Goal: Information Seeking & Learning: Learn about a topic

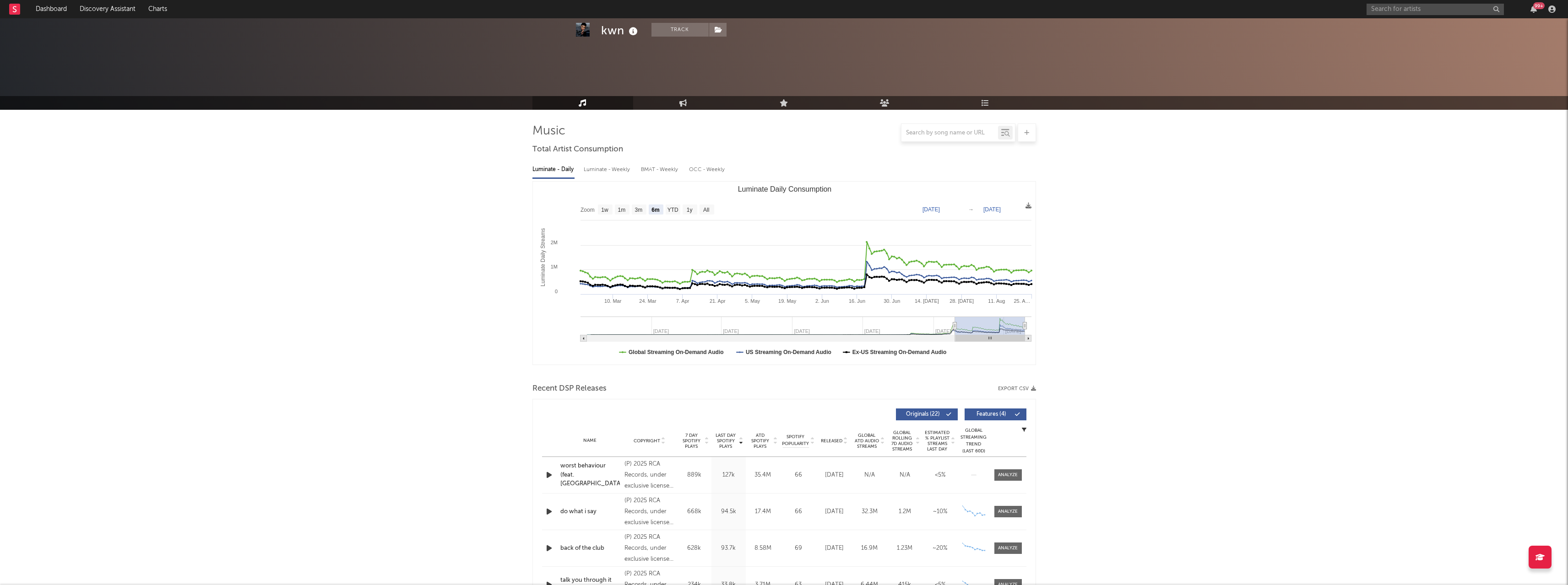
select select "6m"
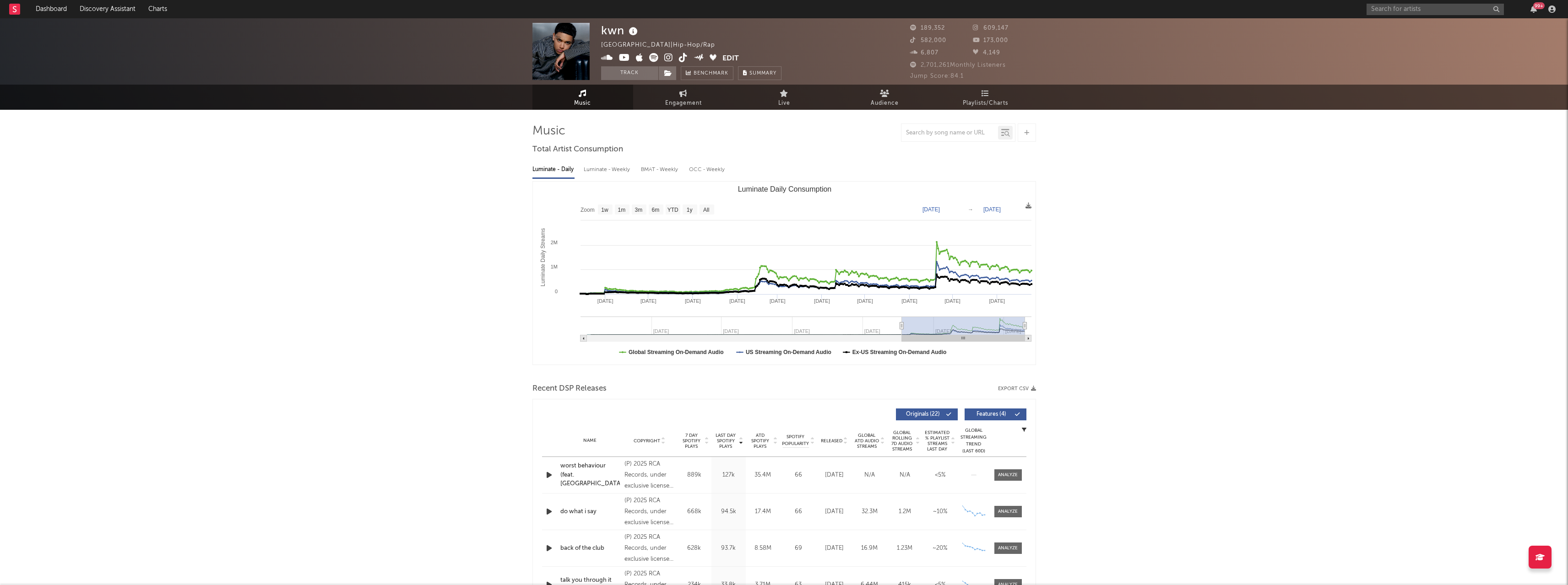
type input "2024-10-04"
drag, startPoint x: 956, startPoint y: 325, endPoint x: 899, endPoint y: 326, distance: 57.0
click at [899, 326] on icon "Luminate Daily Consumption" at bounding box center [899, 326] width 4 height 7
click at [50, 5] on link "Dashboard" at bounding box center [51, 9] width 44 height 18
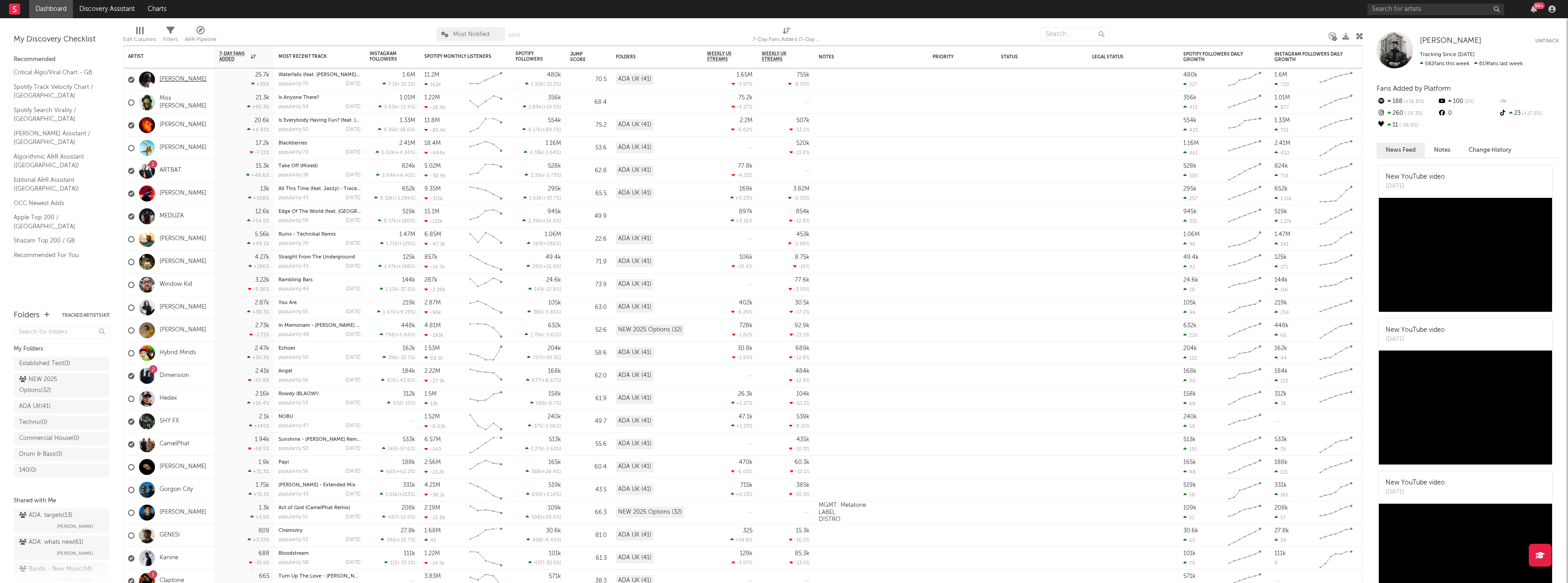
click at [170, 78] on link "[PERSON_NAME]" at bounding box center [183, 79] width 47 height 8
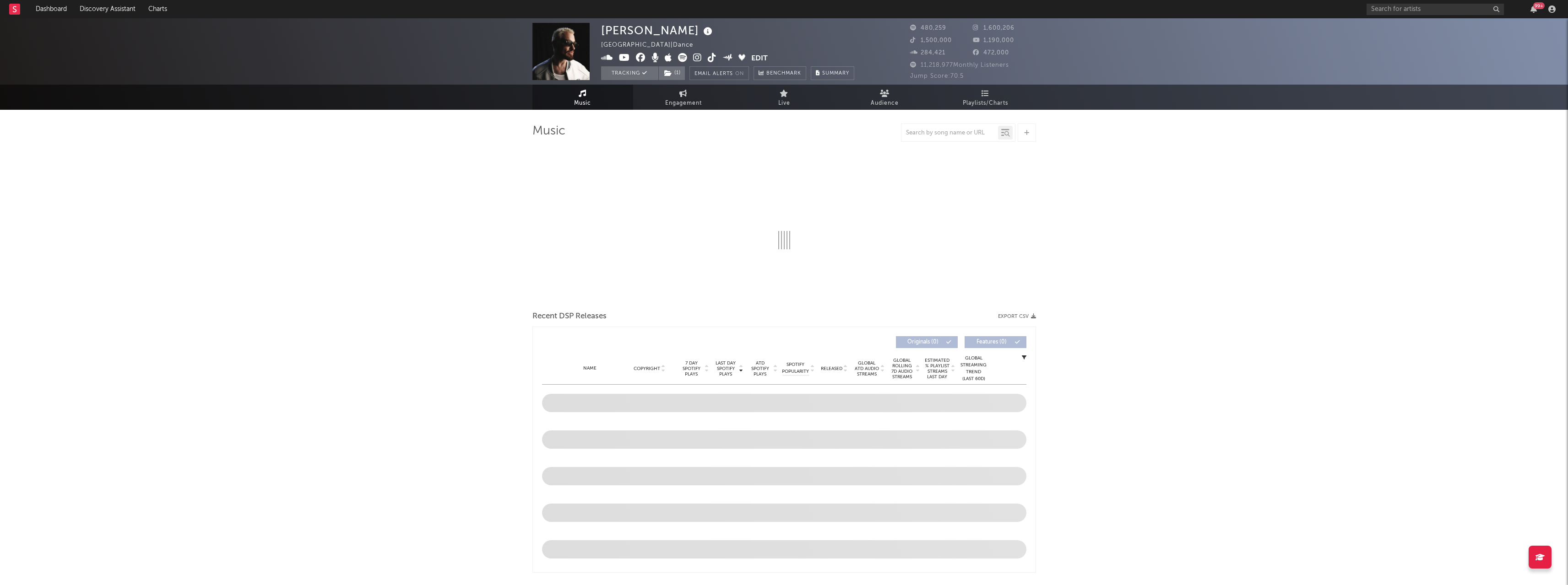
select select "6m"
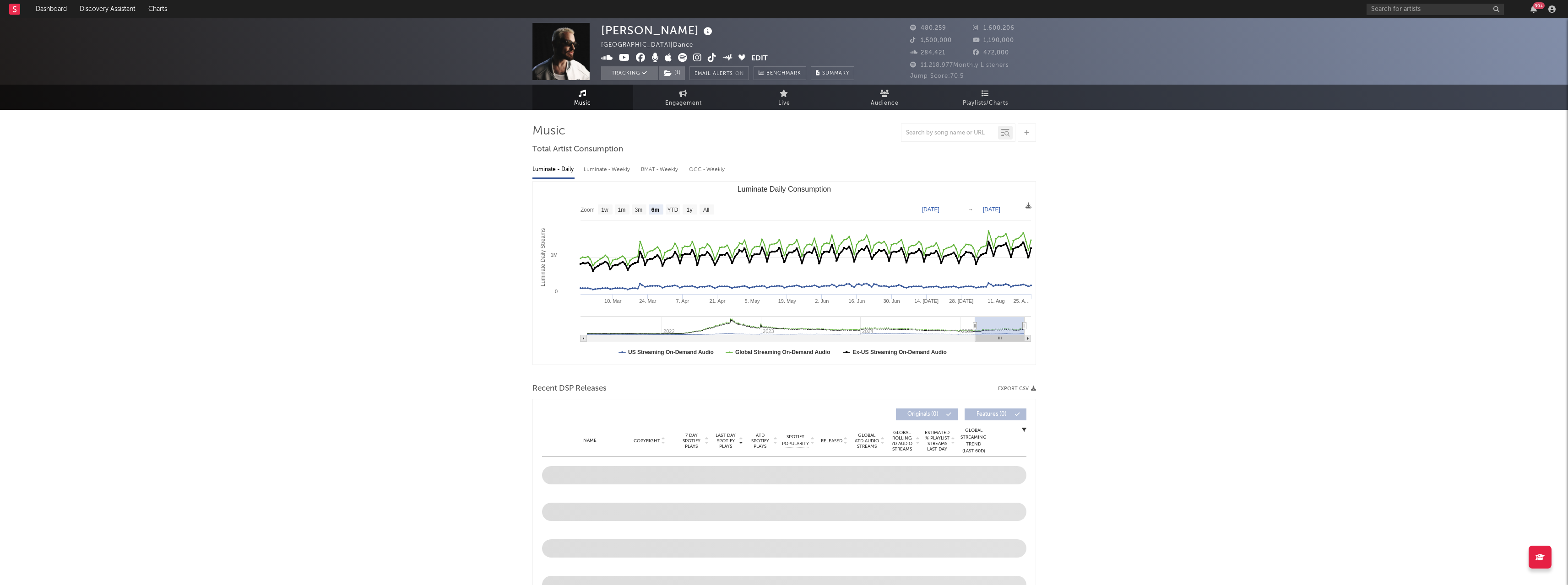
select select "6m"
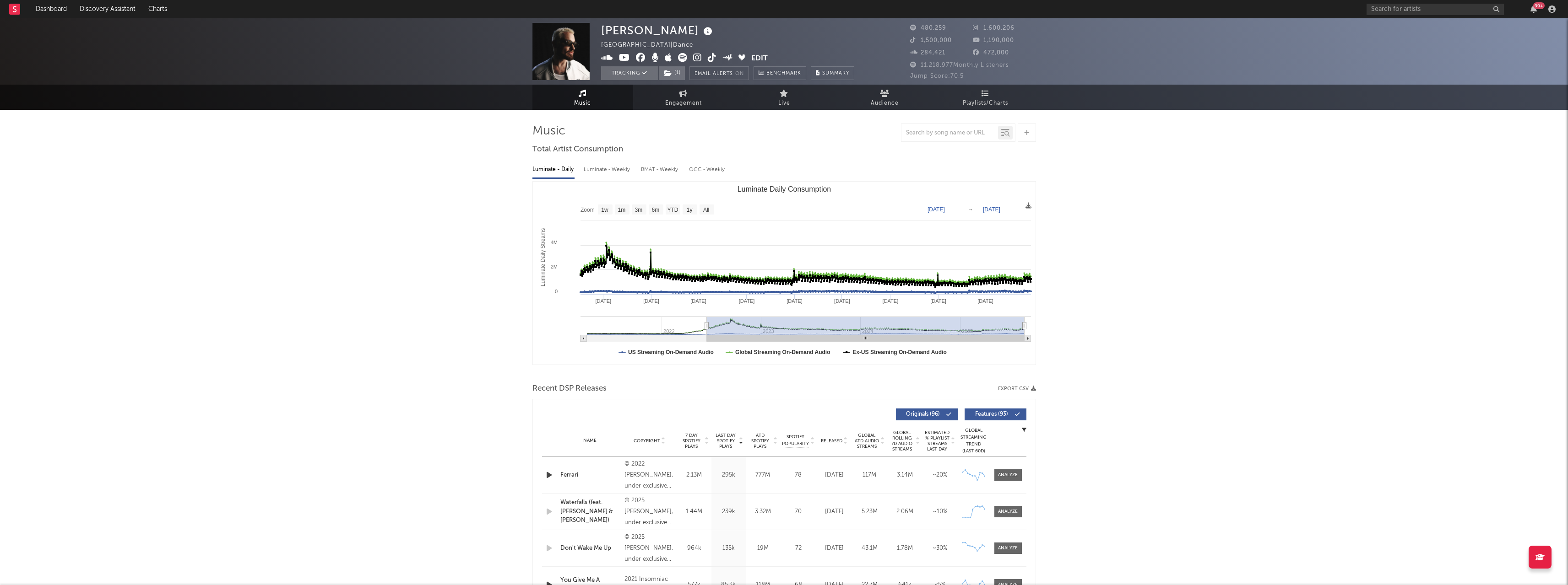
drag, startPoint x: 976, startPoint y: 326, endPoint x: 702, endPoint y: 335, distance: 274.1
click at [702, 335] on g "Luminate Daily Consumption" at bounding box center [805, 329] width 451 height 25
type input "2021-12-25"
drag, startPoint x: 702, startPoint y: 326, endPoint x: 660, endPoint y: 328, distance: 42.0
click at [660, 328] on icon "Luminate Daily Consumption" at bounding box center [659, 326] width 4 height 7
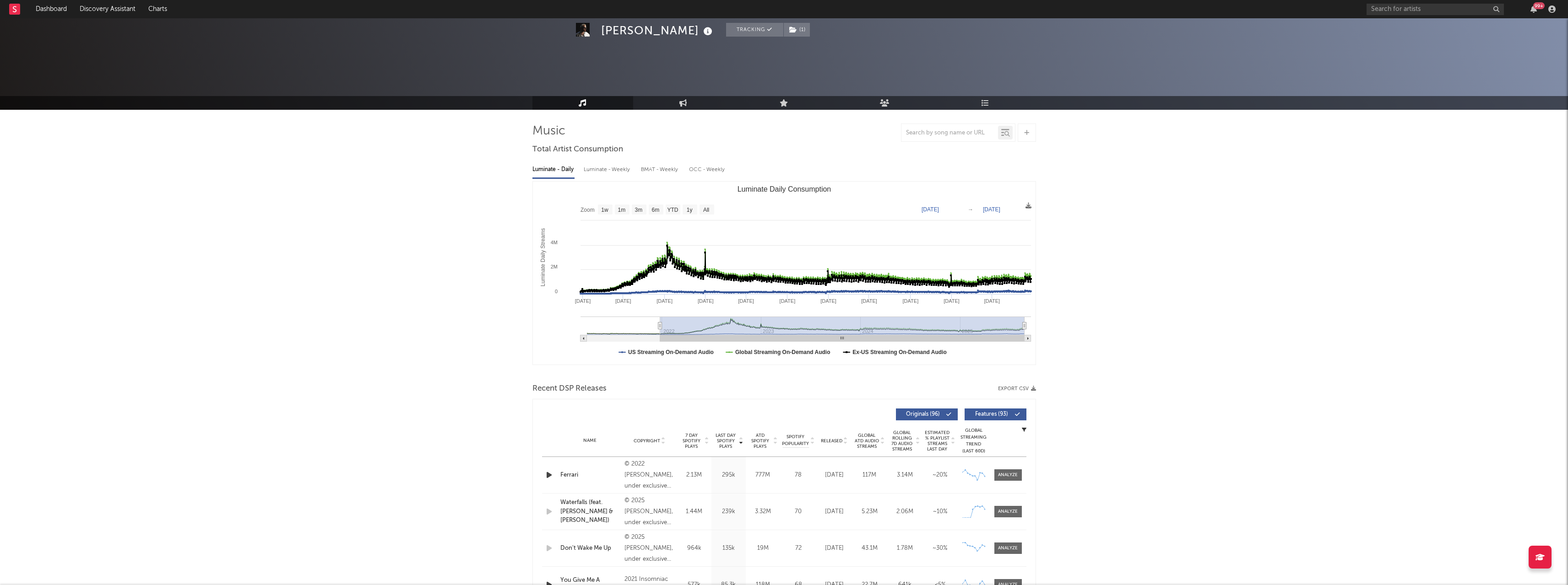
scroll to position [228, 0]
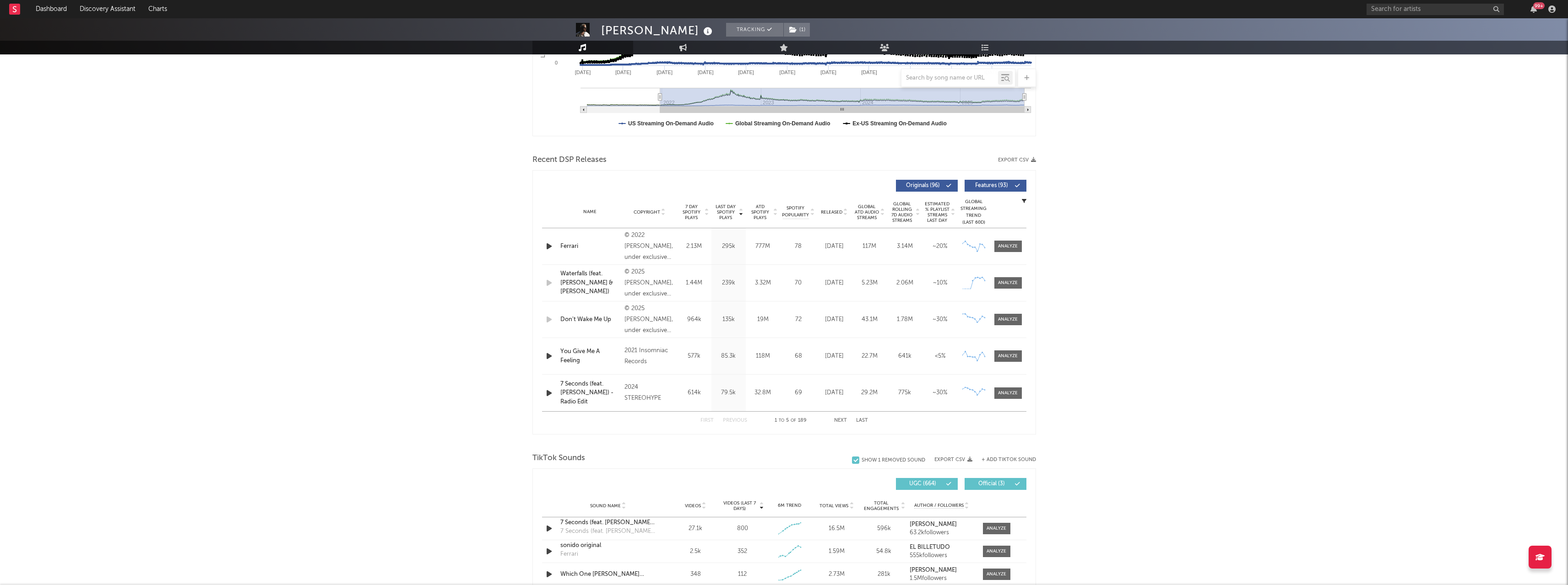
click at [1209, 309] on div "James Hype Tracking ( 1 ) United Kingdom | Dance Edit Tracking ( 1 ) Email Aler…" at bounding box center [784, 481] width 1568 height 1382
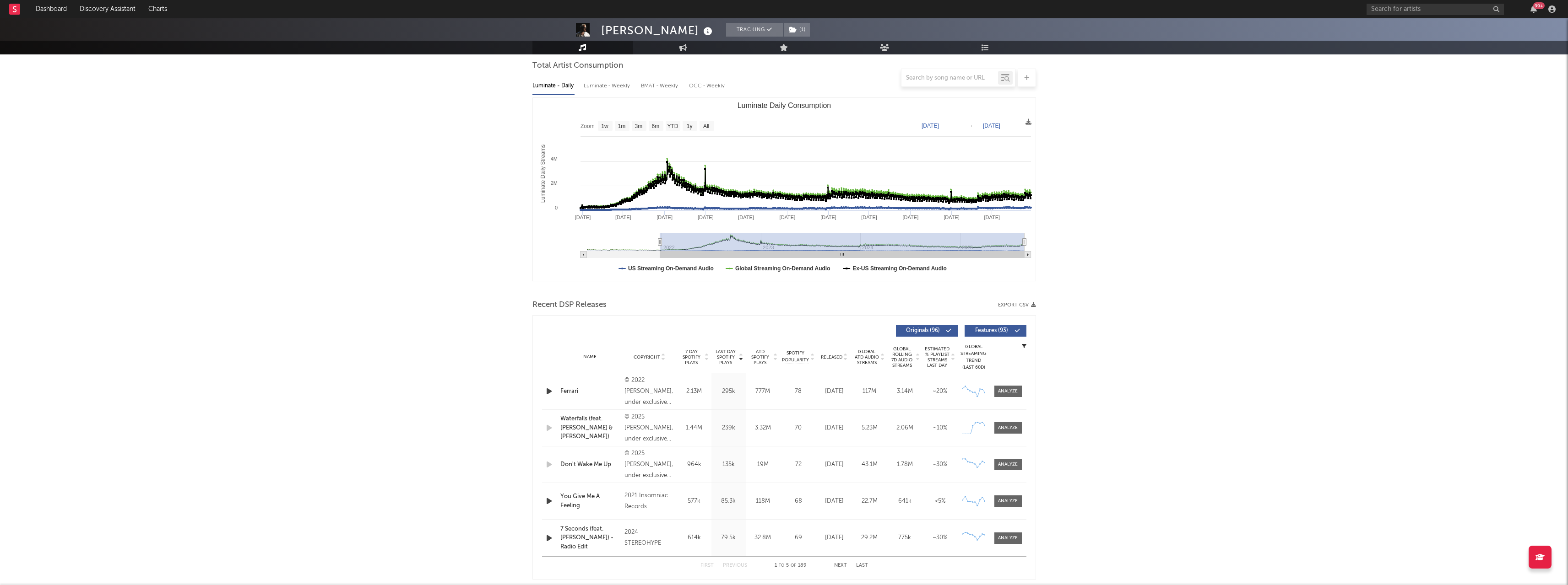
scroll to position [92, 0]
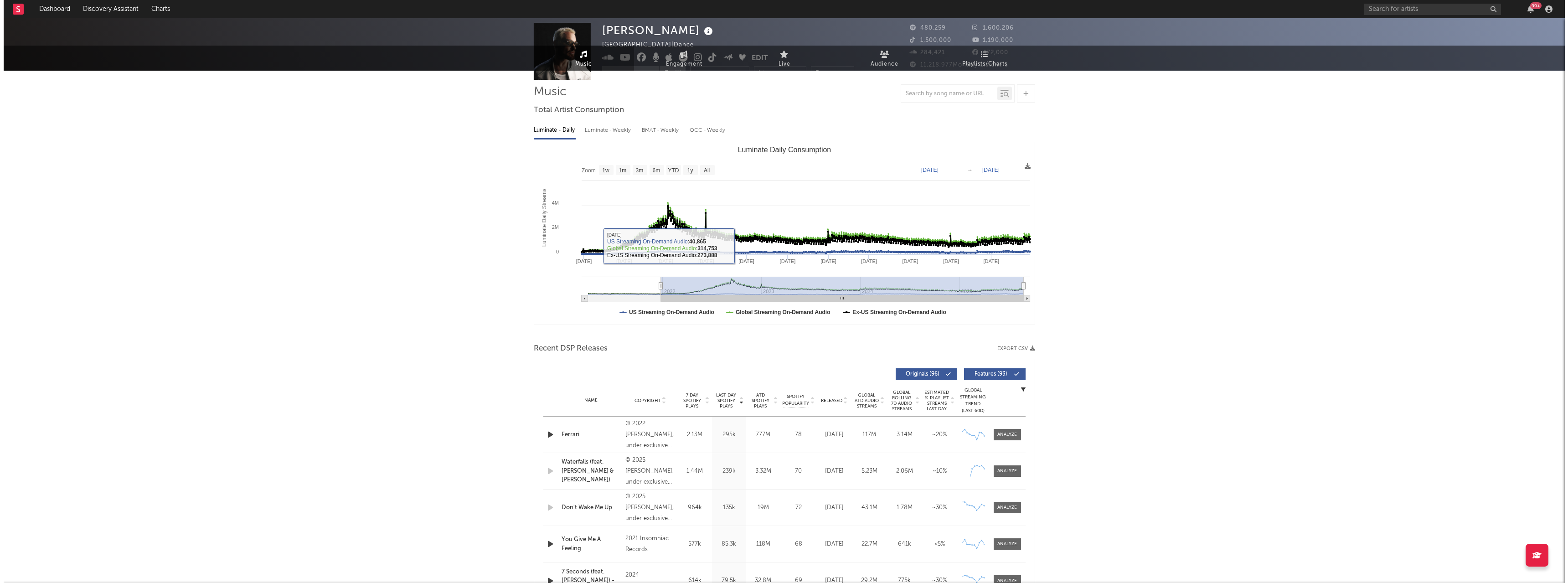
scroll to position [0, 0]
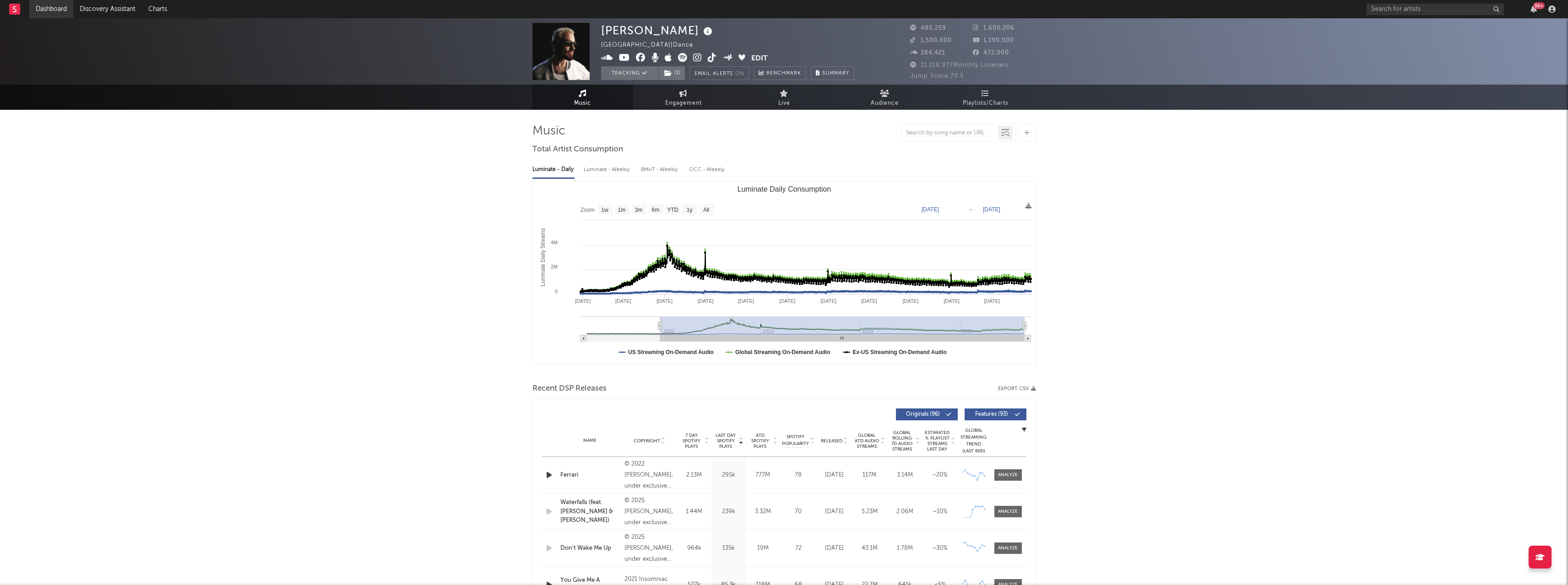
click at [55, 8] on link "Dashboard" at bounding box center [51, 9] width 44 height 18
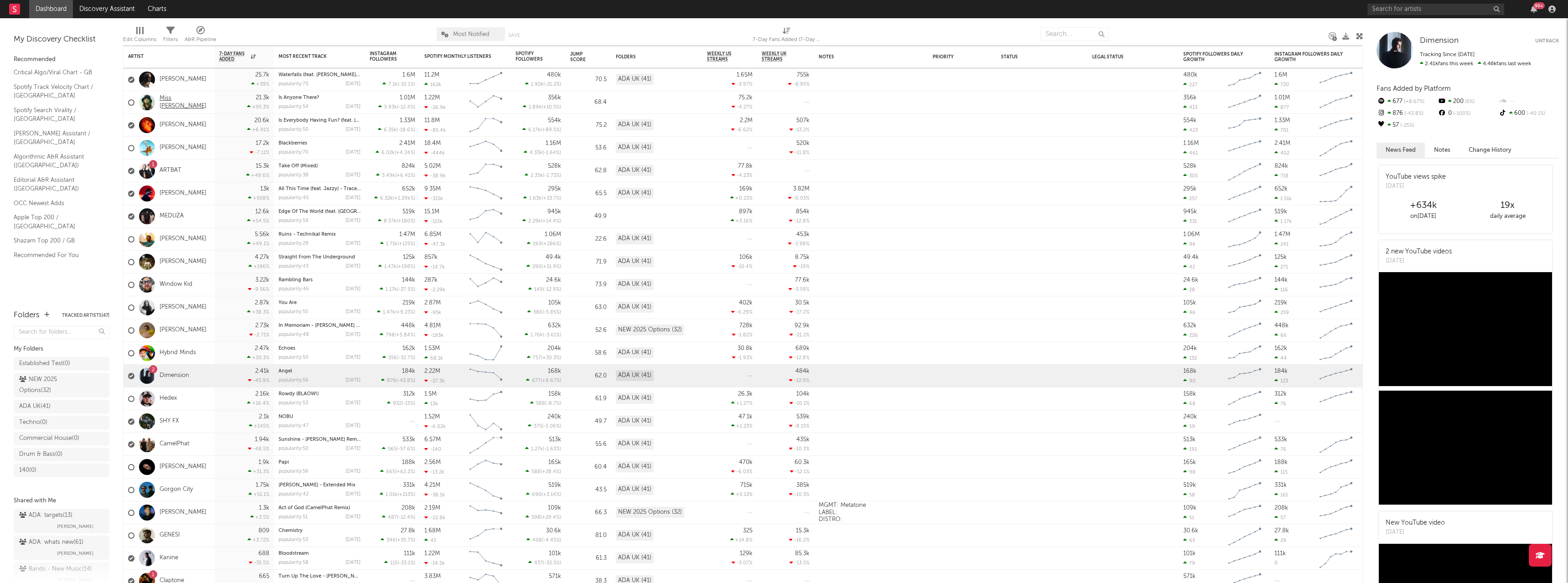
click at [190, 99] on link "Miss [PERSON_NAME]" at bounding box center [185, 103] width 50 height 15
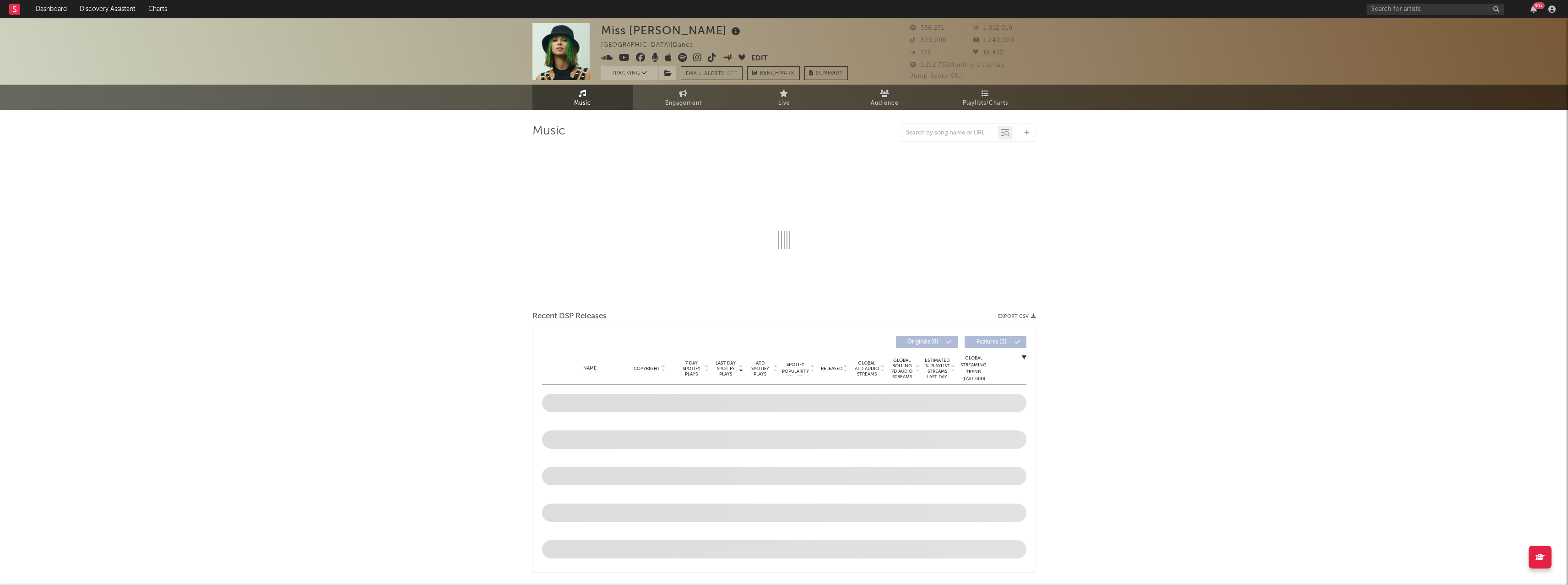
select select "6m"
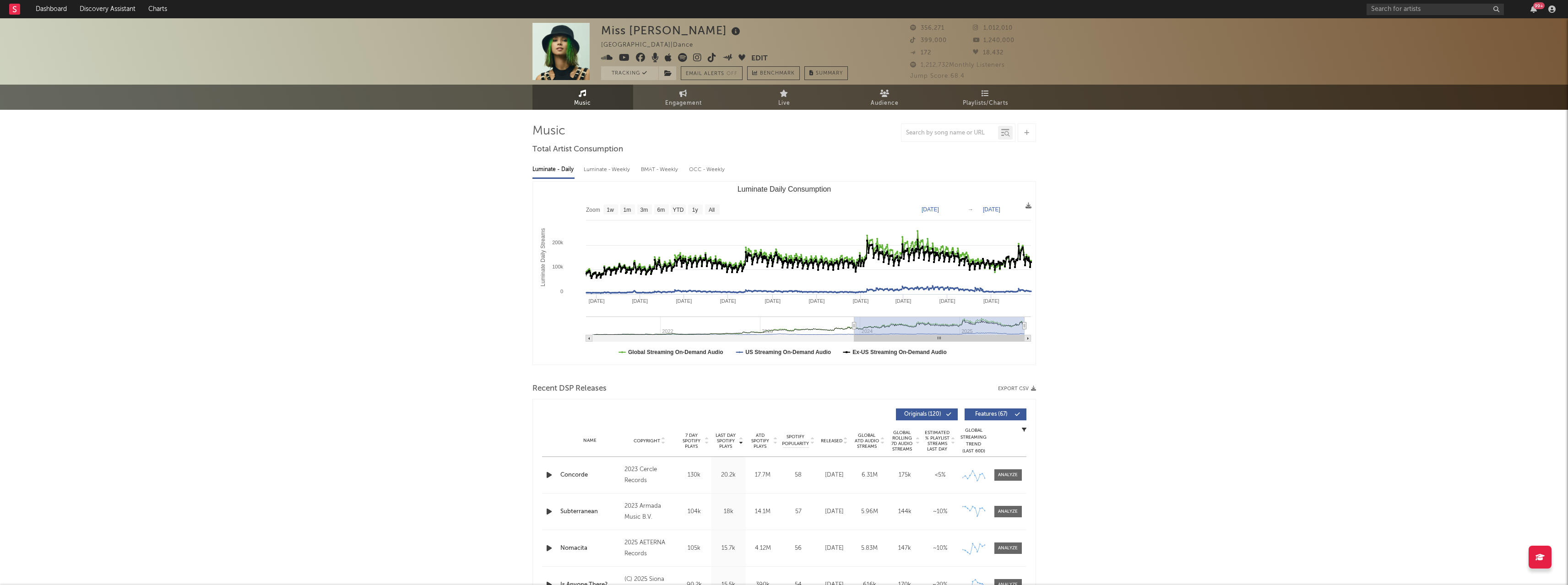
drag, startPoint x: 974, startPoint y: 327, endPoint x: 854, endPoint y: 330, distance: 120.0
click at [854, 330] on g "Luminate Daily Consumption" at bounding box center [808, 329] width 445 height 25
type input "2023-12-10"
click at [53, 6] on link "Dashboard" at bounding box center [51, 9] width 44 height 18
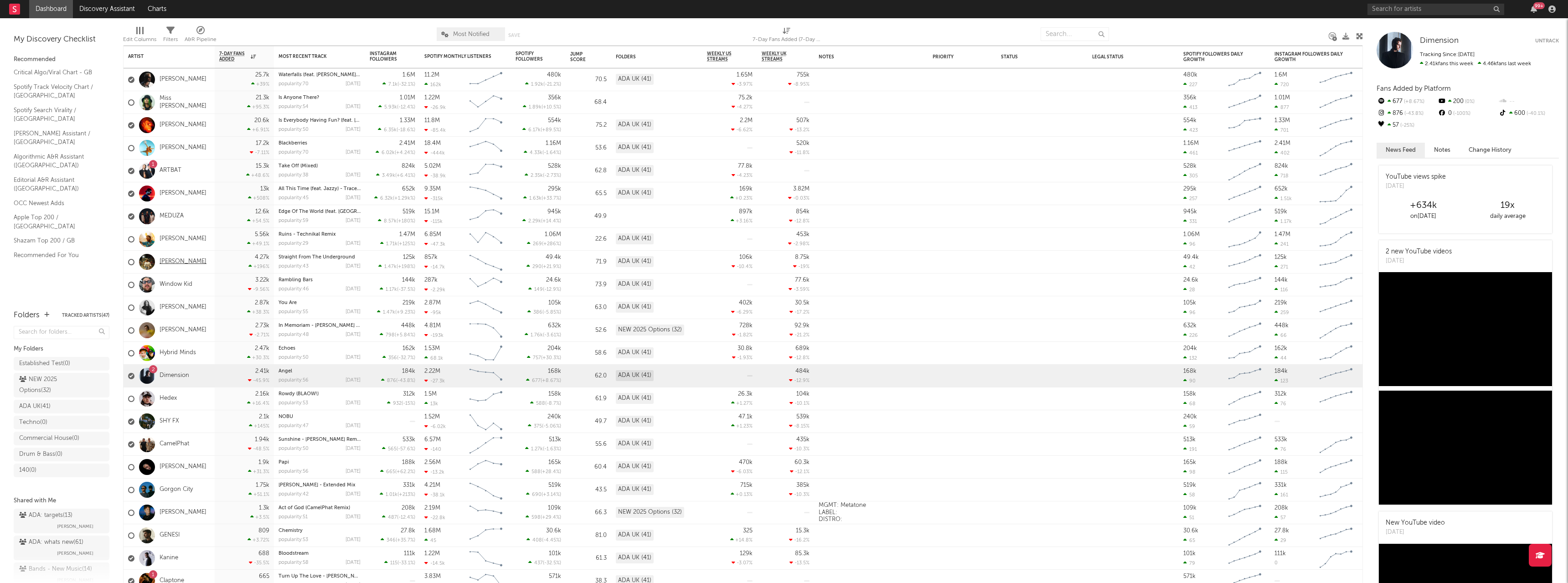
click at [166, 261] on link "[PERSON_NAME]" at bounding box center [183, 262] width 47 height 8
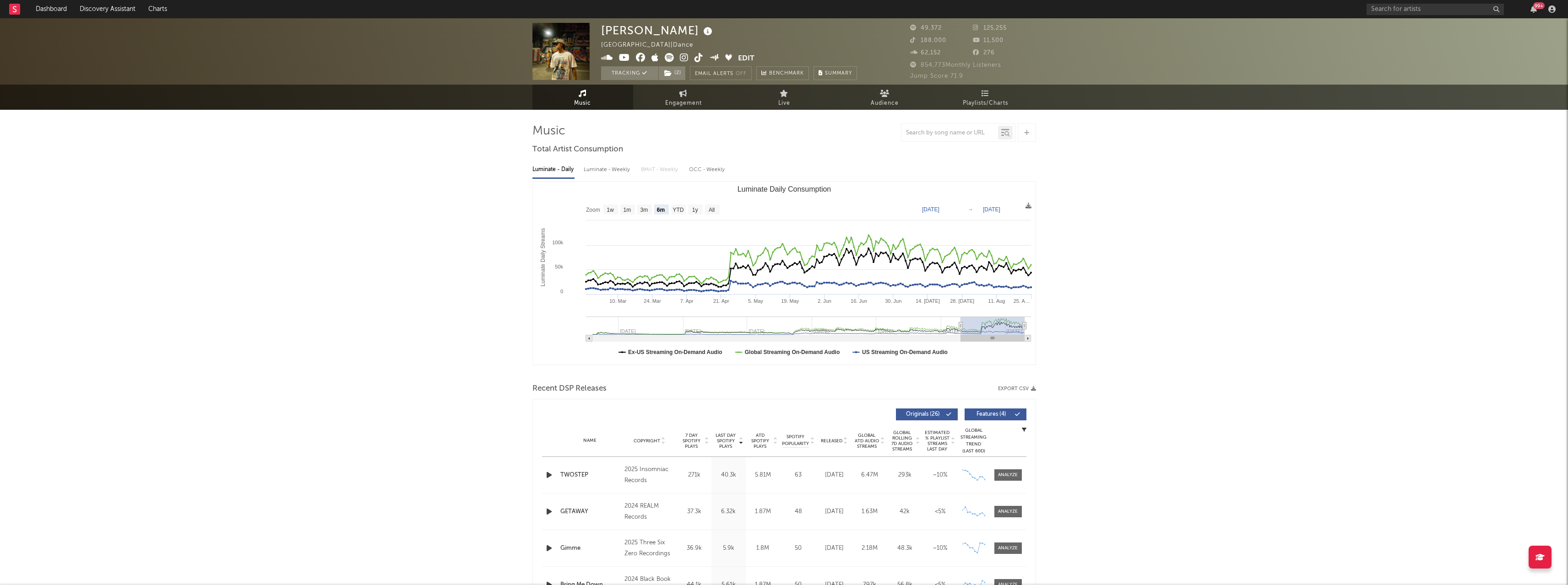
select select "6m"
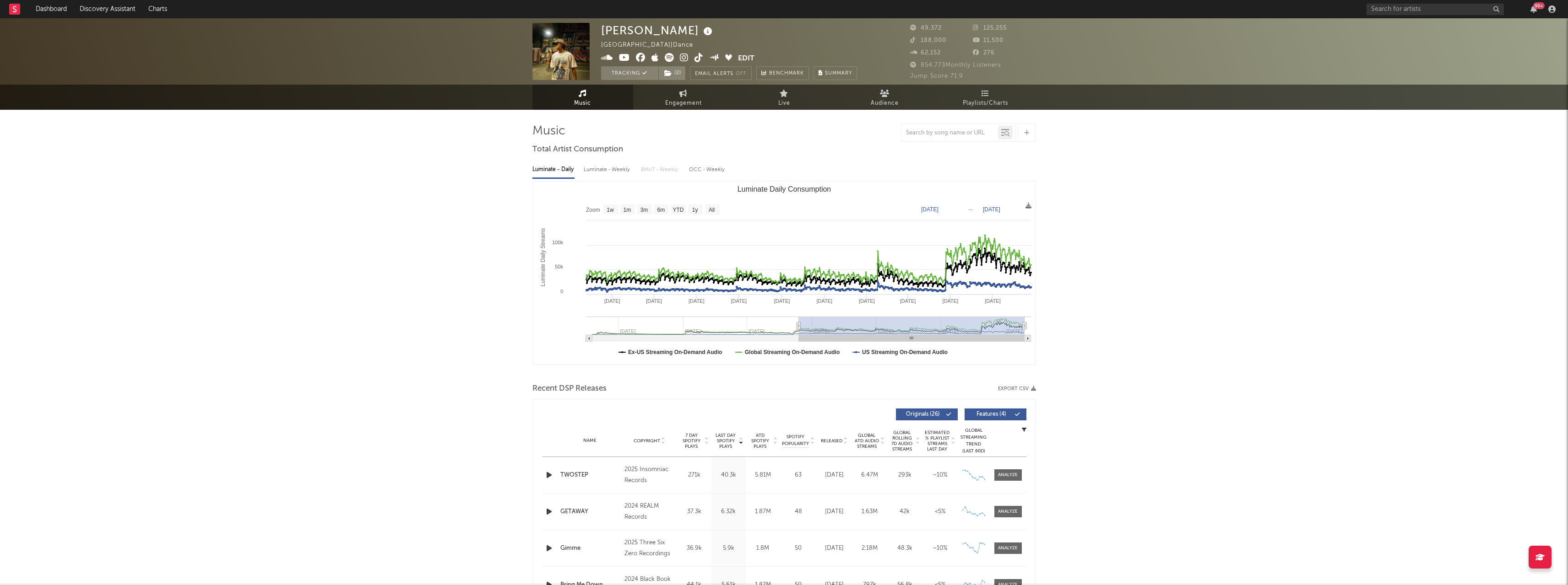
type input "2023-11-24"
drag, startPoint x: 948, startPoint y: 326, endPoint x: 798, endPoint y: 328, distance: 150.0
click at [798, 328] on icon "Luminate Daily Consumption" at bounding box center [798, 326] width 4 height 7
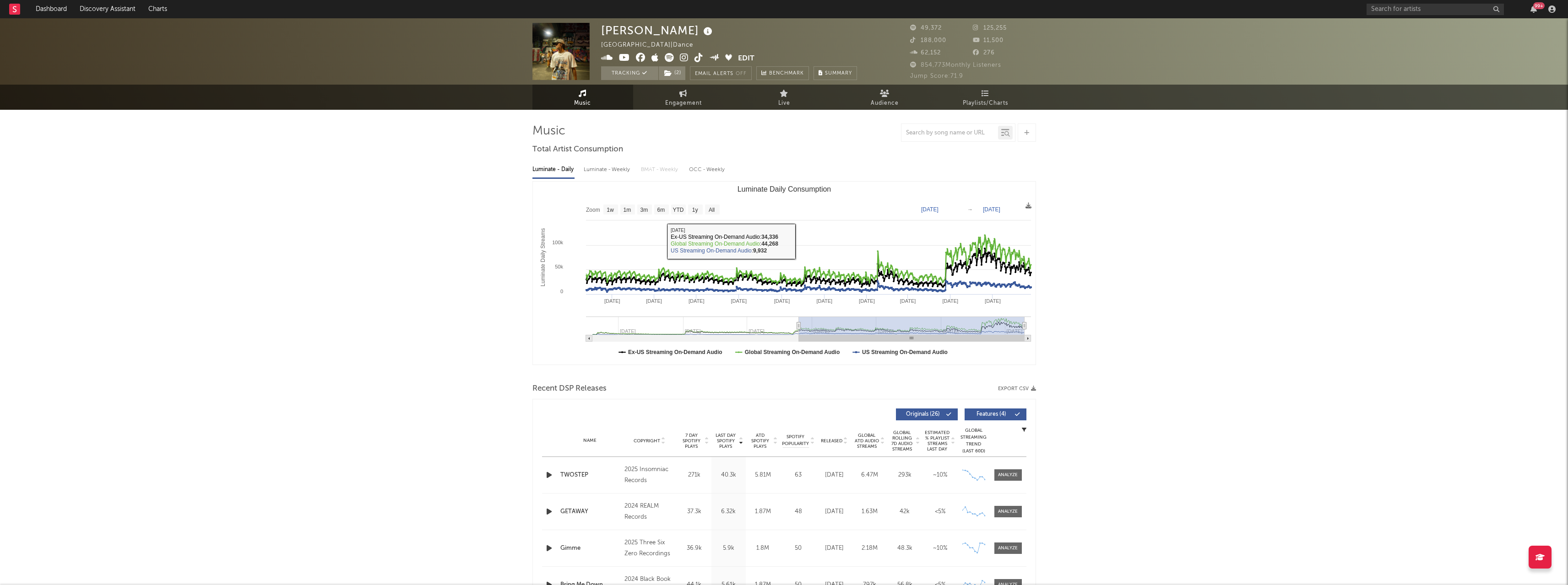
click at [59, 8] on link "Dashboard" at bounding box center [51, 9] width 44 height 18
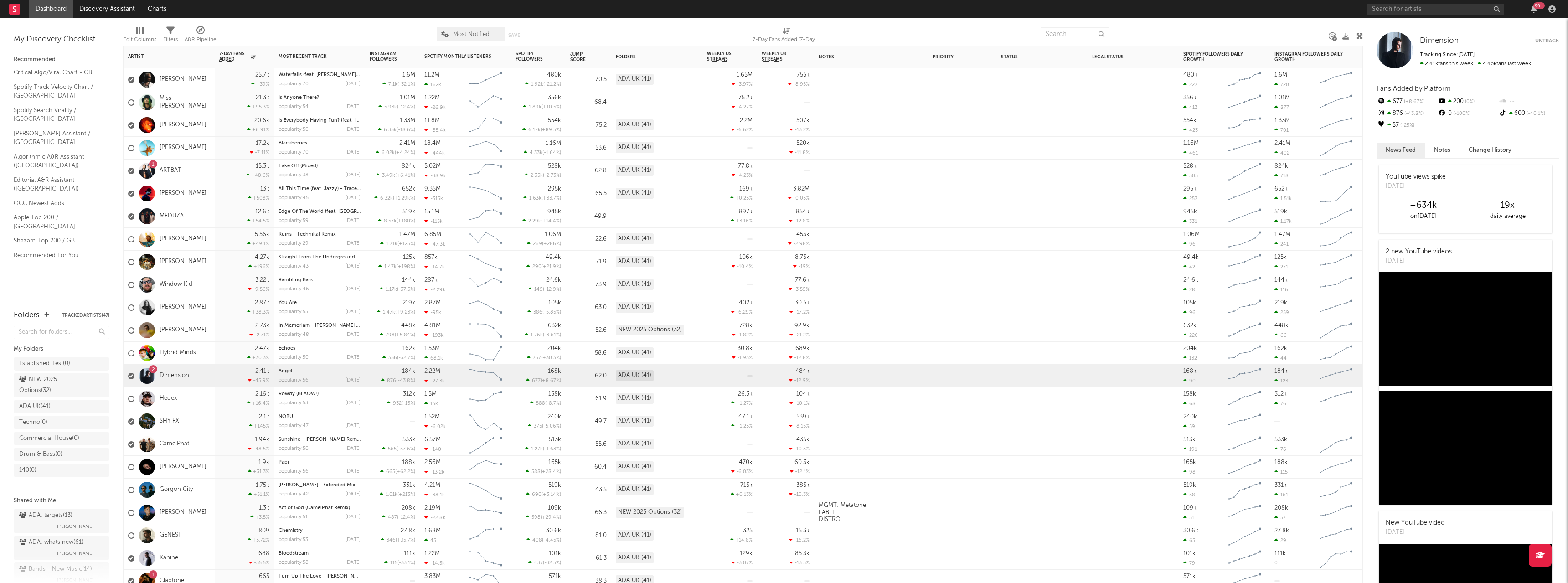
click at [181, 357] on div "Hybrid Minds" at bounding box center [161, 353] width 68 height 27
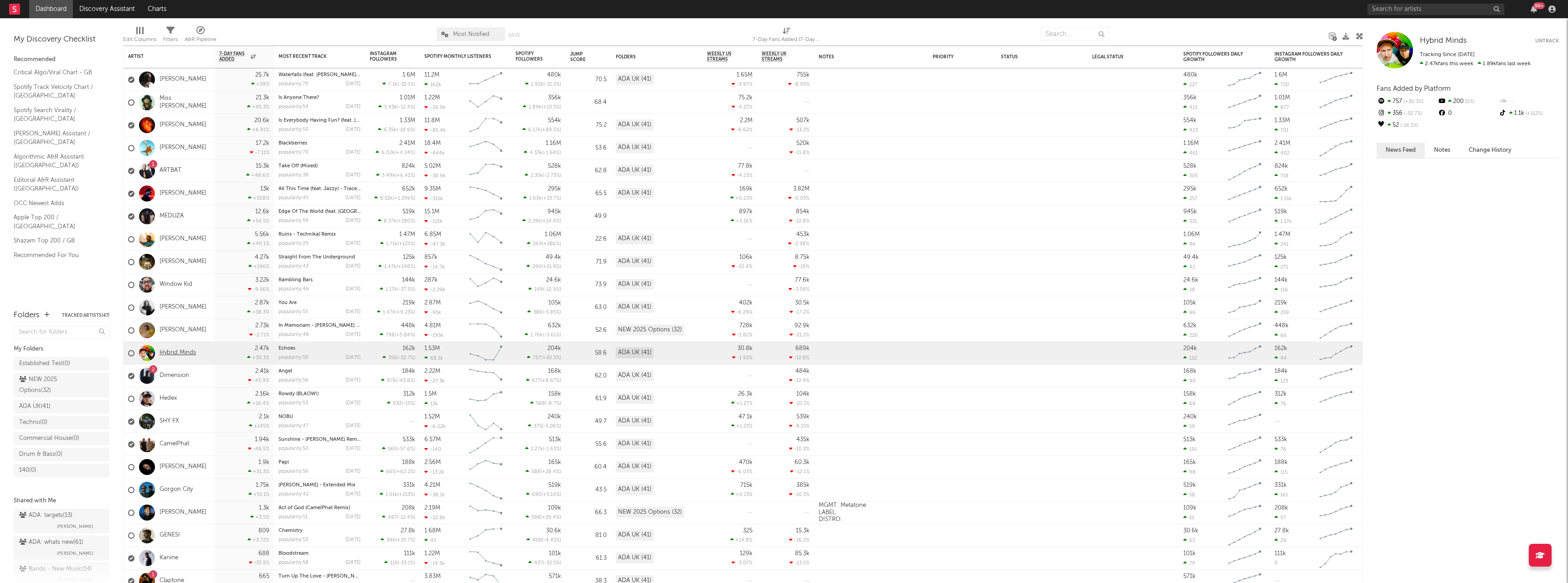
click at [184, 350] on link "Hybrid Minds" at bounding box center [178, 353] width 36 height 8
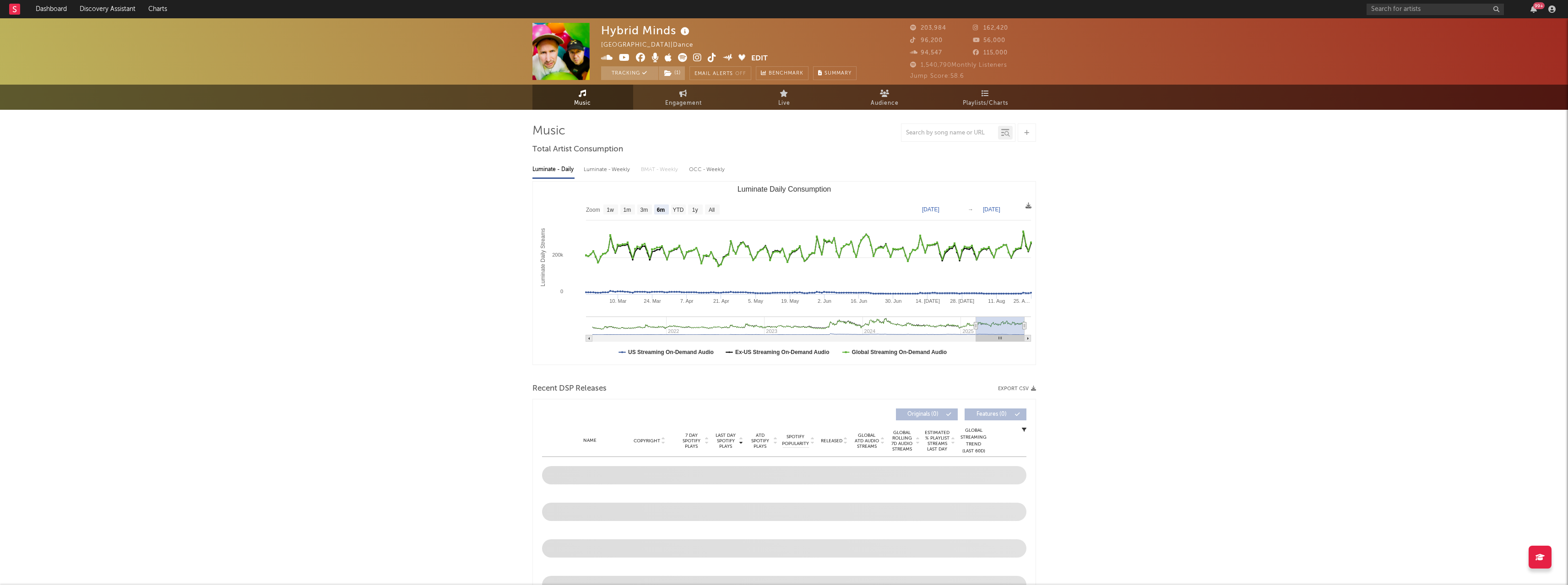
select select "6m"
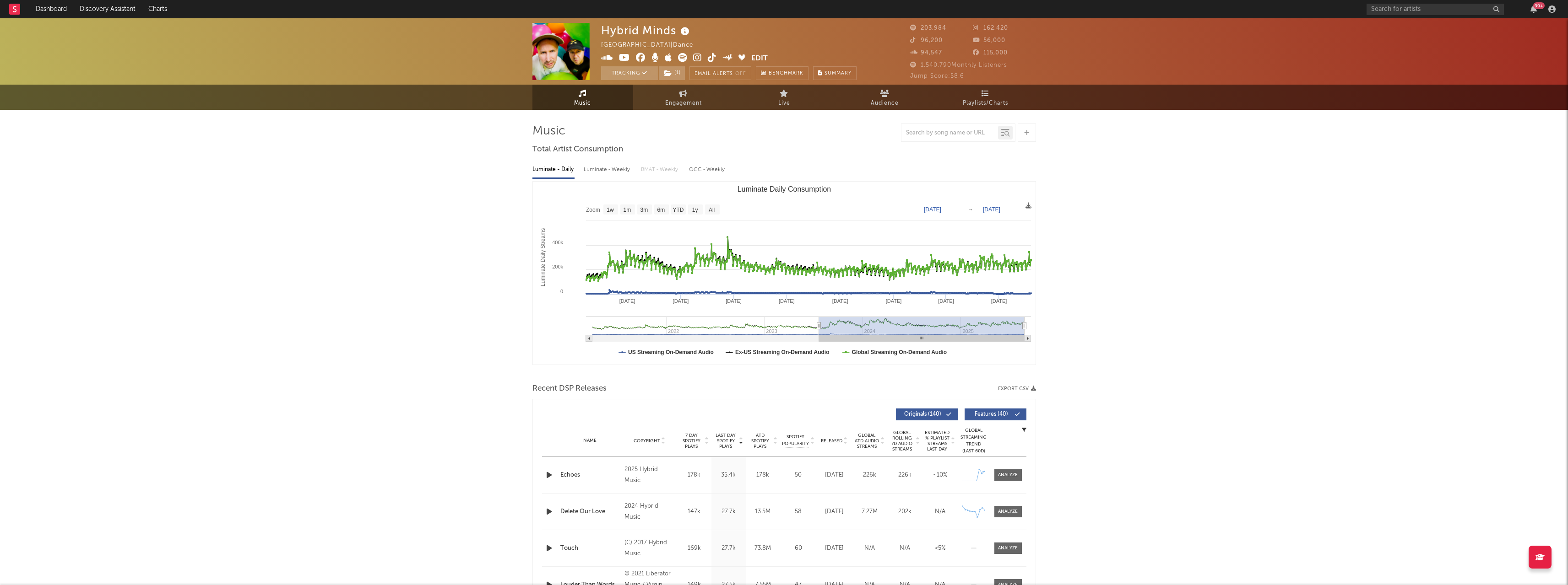
type input "[DATE]"
drag, startPoint x: 976, startPoint y: 328, endPoint x: 819, endPoint y: 331, distance: 157.0
click at [819, 331] on g "Luminate Daily Consumption" at bounding box center [808, 329] width 445 height 25
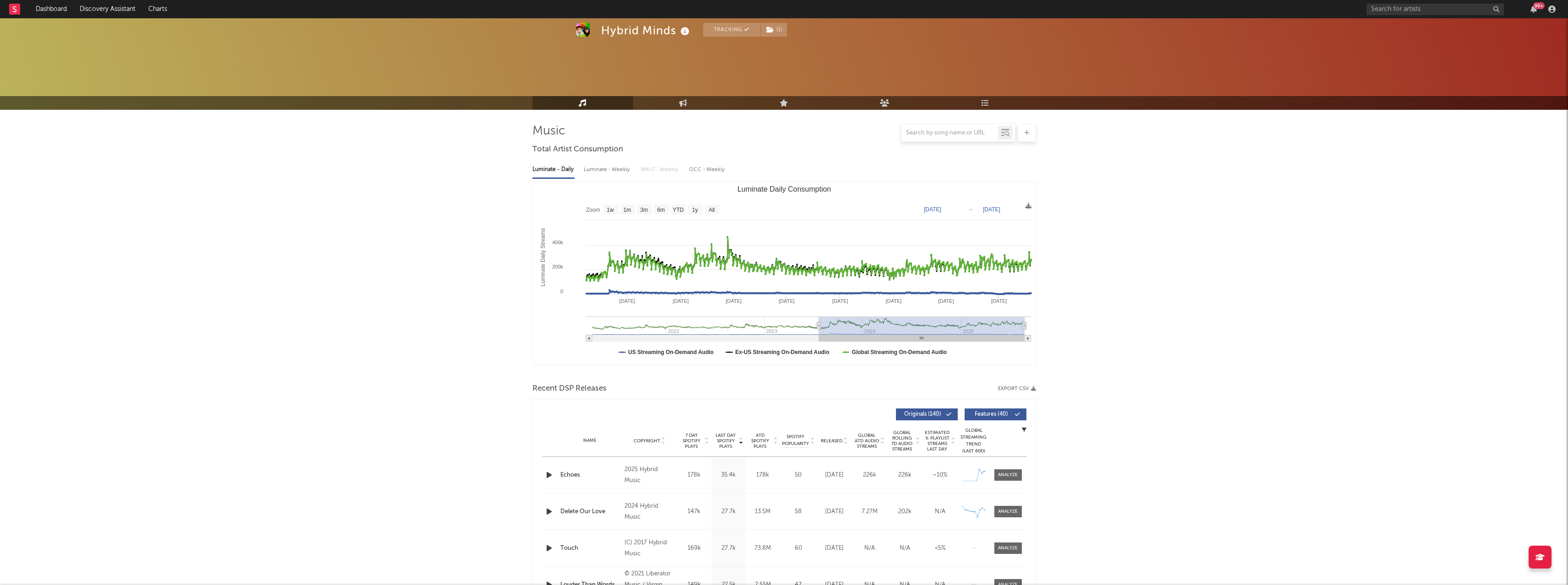
scroll to position [183, 0]
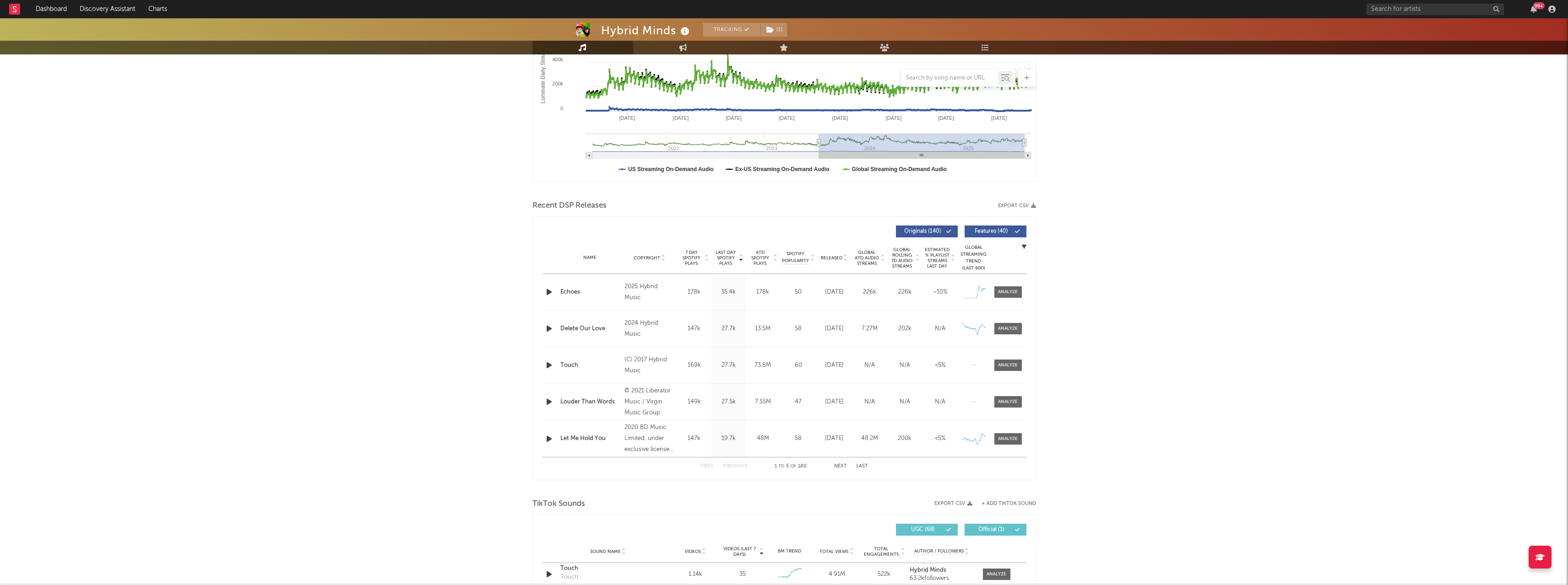
click at [213, 225] on div "Hybrid Minds Tracking ( 1 ) [GEOGRAPHIC_DATA] | Dance Edit Tracking ( 1 ) Email…" at bounding box center [784, 526] width 1568 height 1382
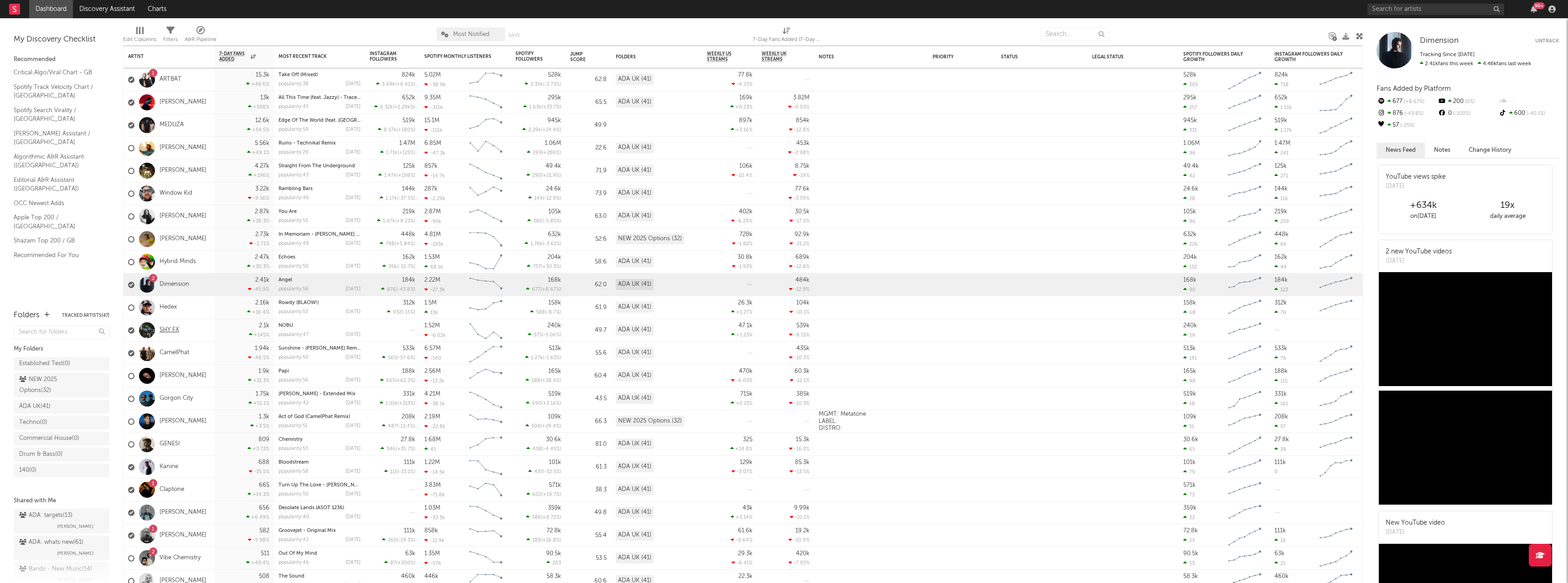
click at [169, 328] on link "SHY FX" at bounding box center [170, 330] width 20 height 8
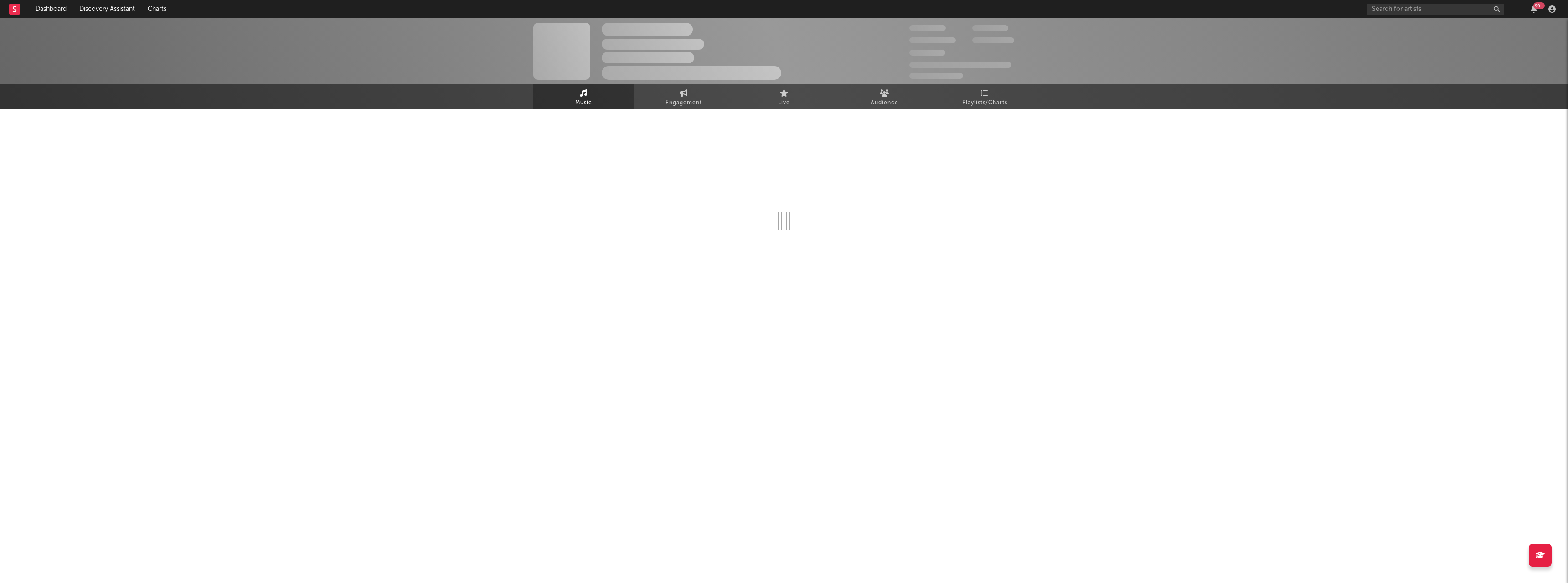
select select "6m"
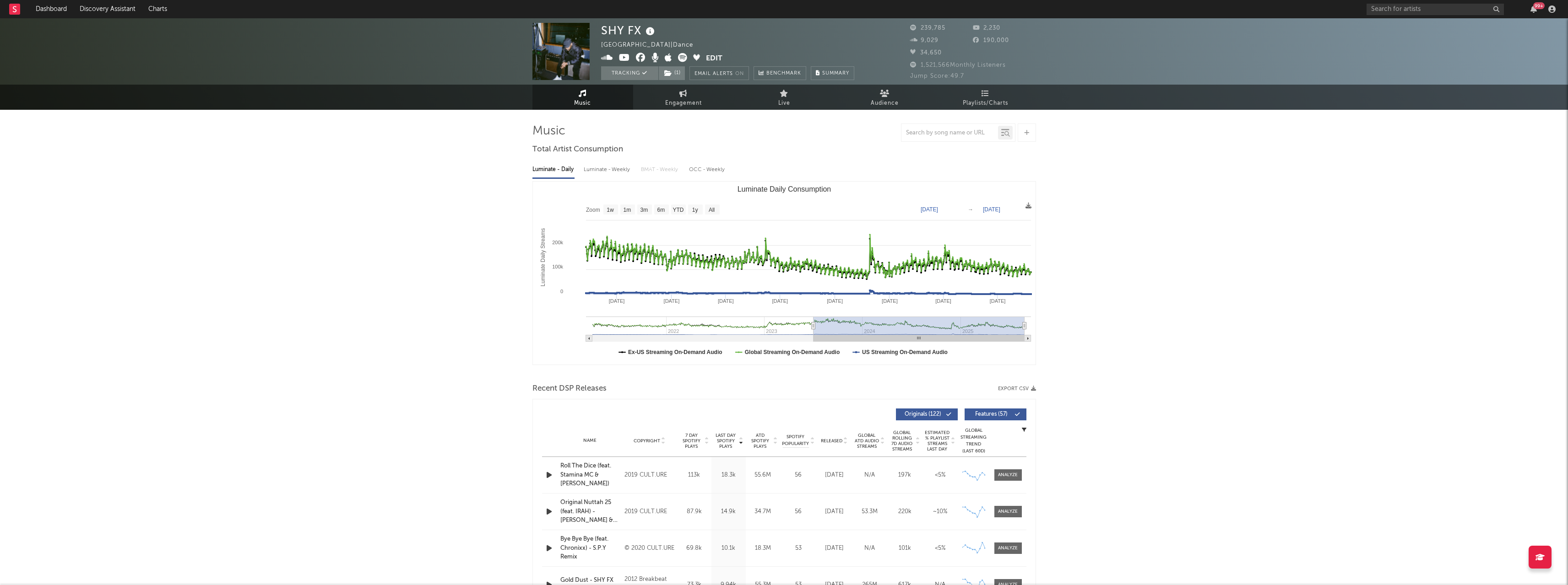
drag, startPoint x: 977, startPoint y: 325, endPoint x: 812, endPoint y: 331, distance: 165.1
click at [812, 331] on g "Luminate Daily Consumption" at bounding box center [808, 329] width 445 height 25
type input "[DATE]"
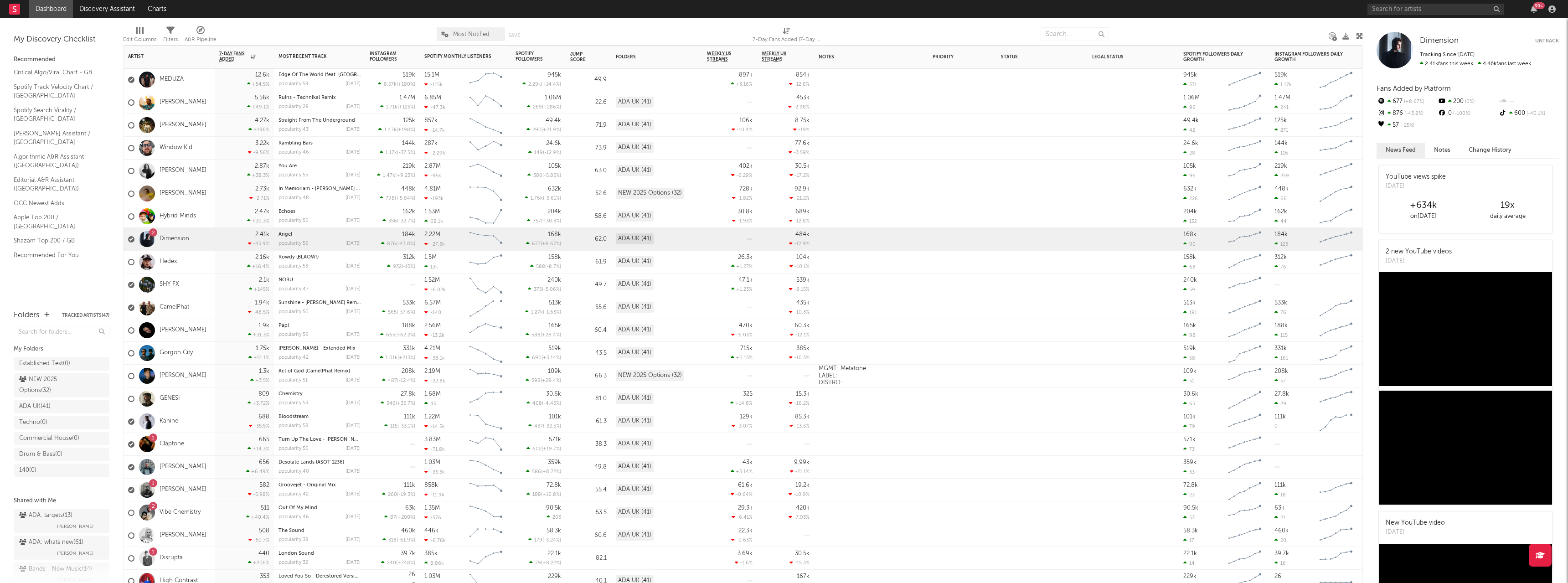
click at [174, 302] on div "CamelPhat" at bounding box center [158, 308] width 61 height 27
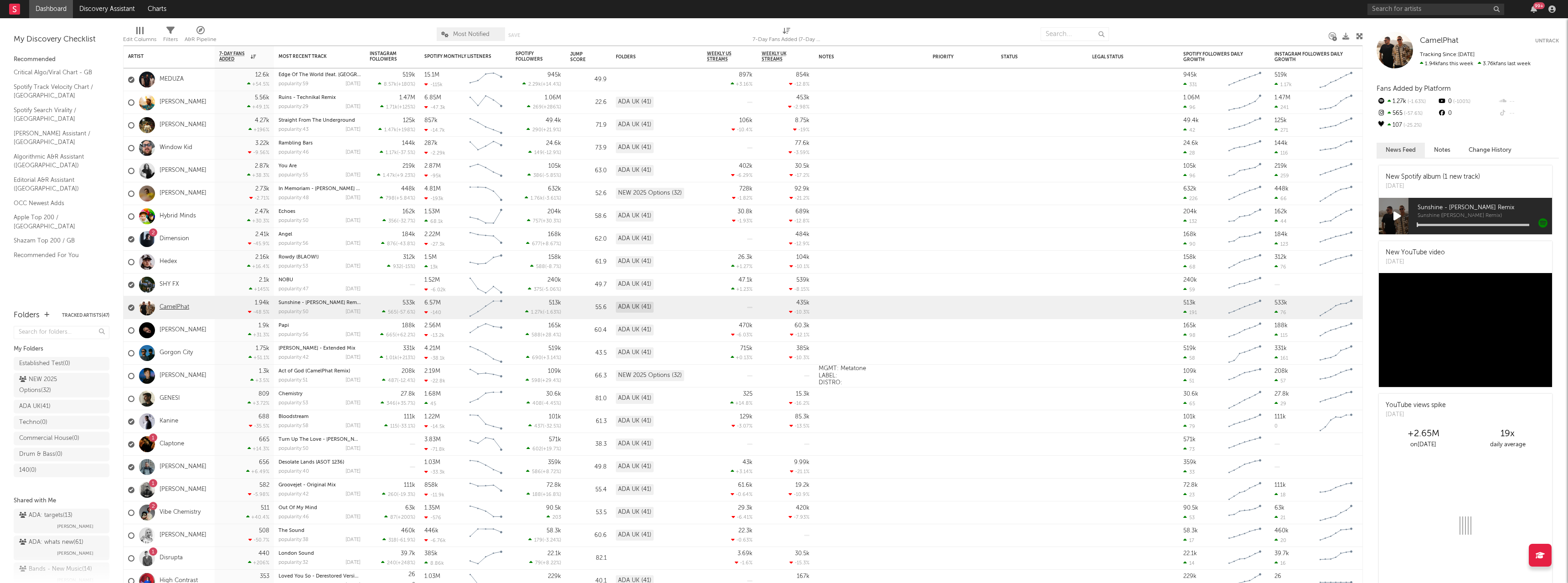
click at [178, 305] on link "CamelPhat" at bounding box center [175, 307] width 29 height 8
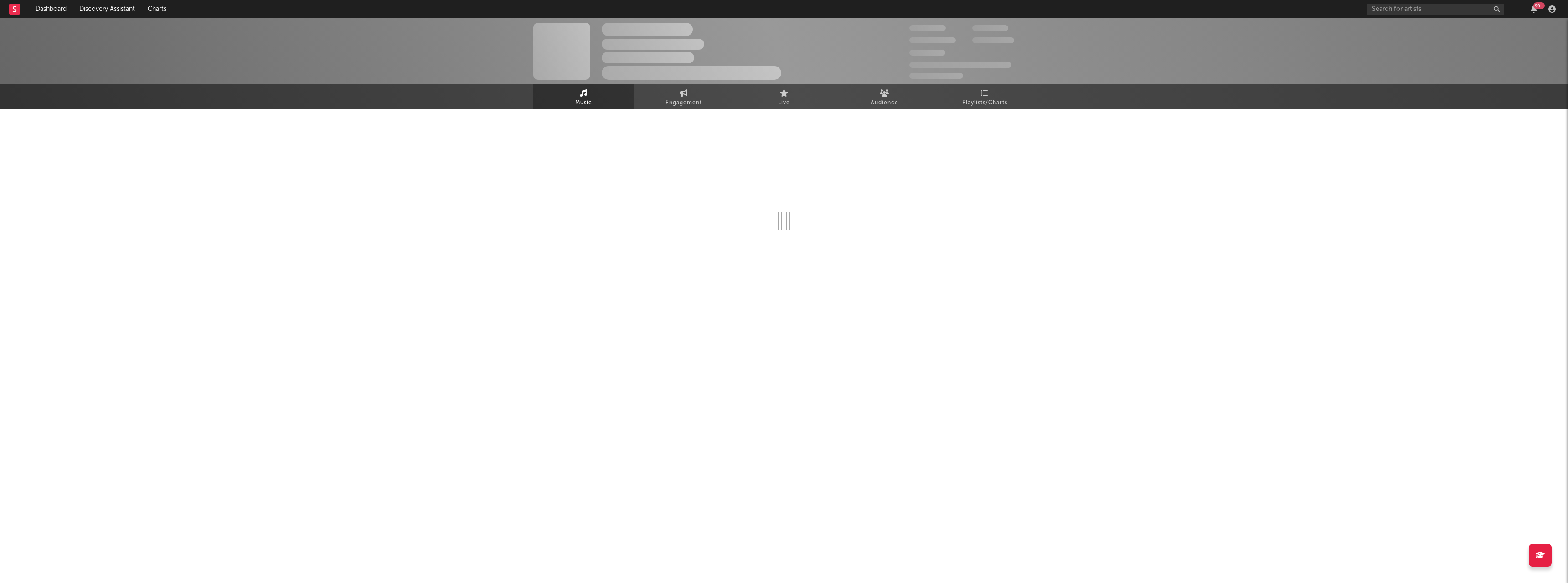
select select "6m"
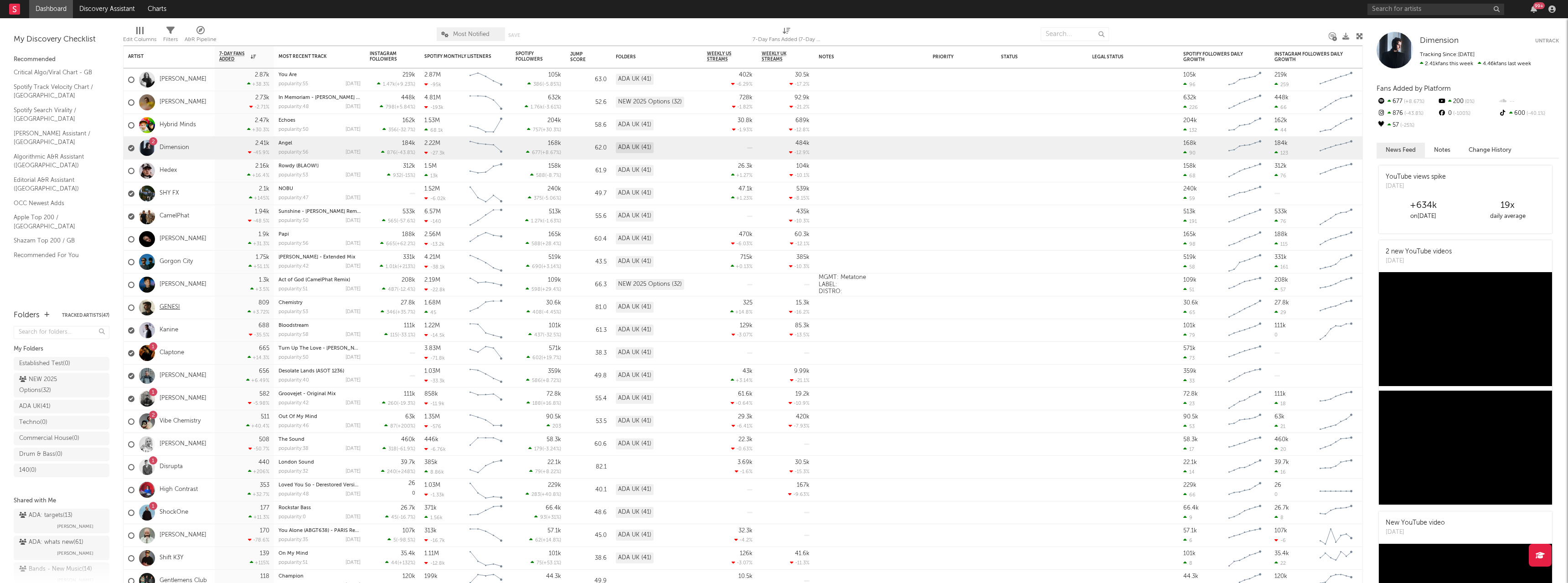
click at [168, 307] on link "GENESI" at bounding box center [170, 307] width 20 height 8
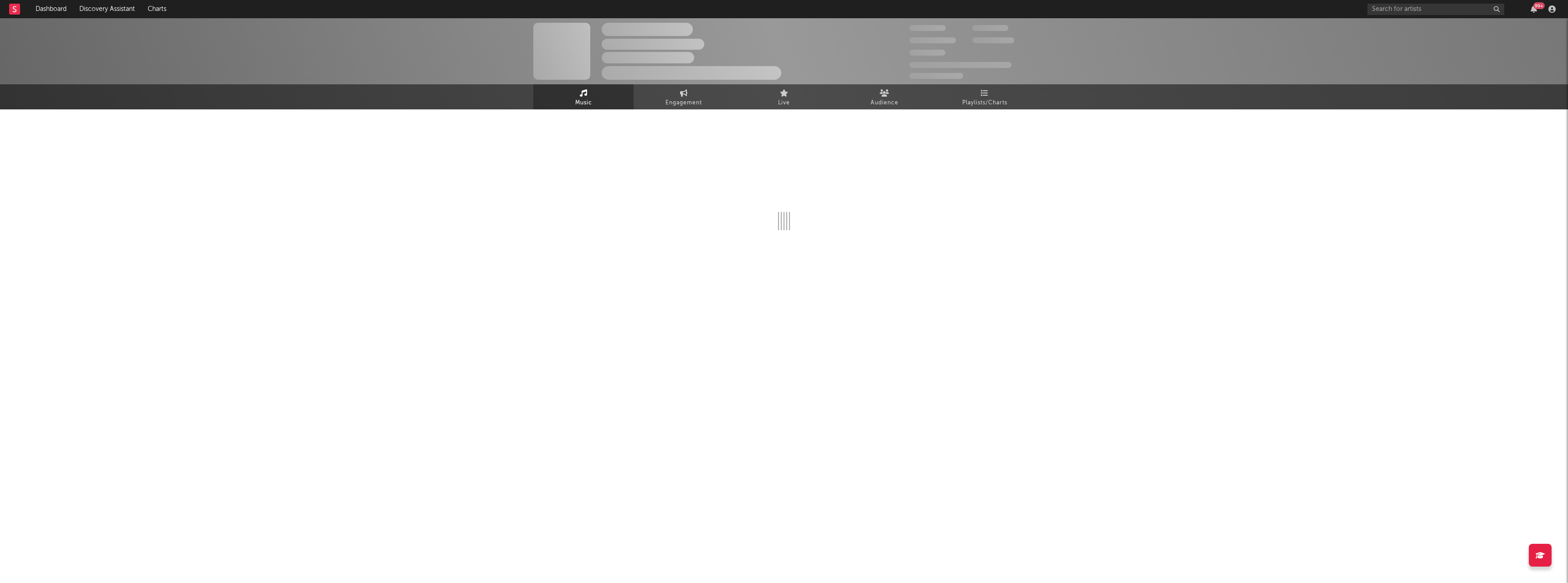
select select "6m"
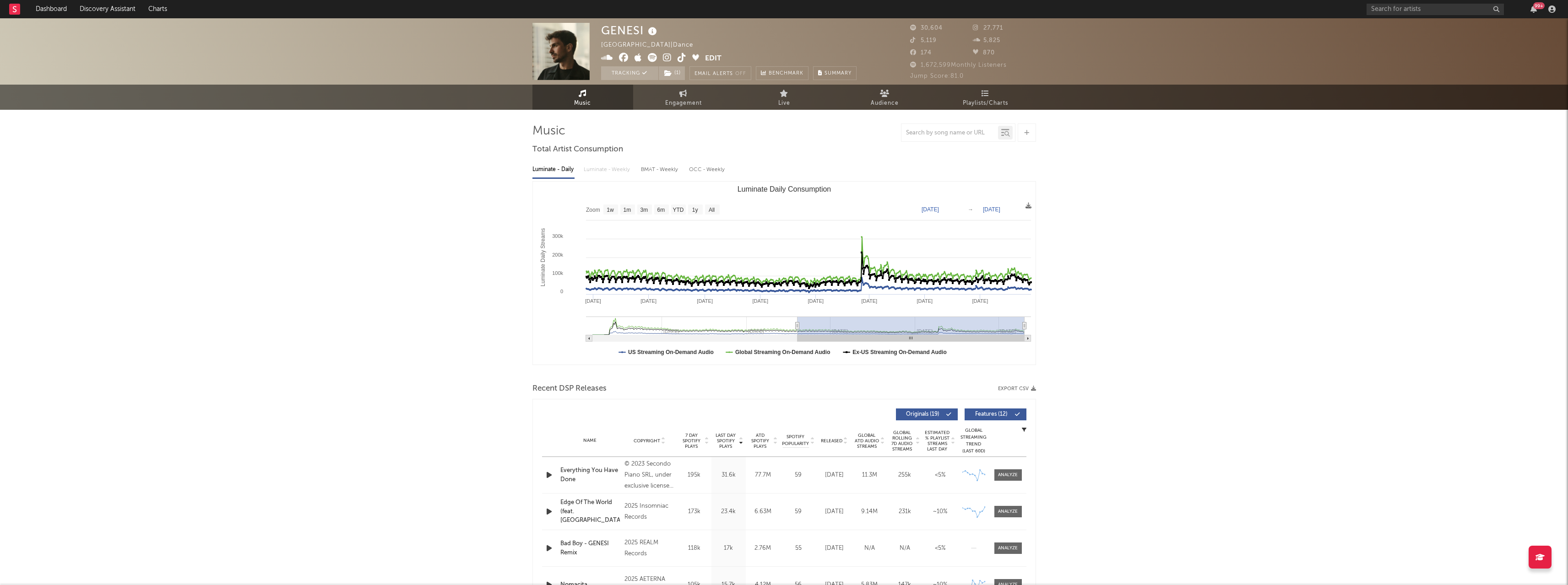
drag, startPoint x: 941, startPoint y: 326, endPoint x: 797, endPoint y: 326, distance: 144.0
click at [797, 326] on icon "Luminate Daily Consumption" at bounding box center [796, 326] width 4 height 7
type input "[DATE]"
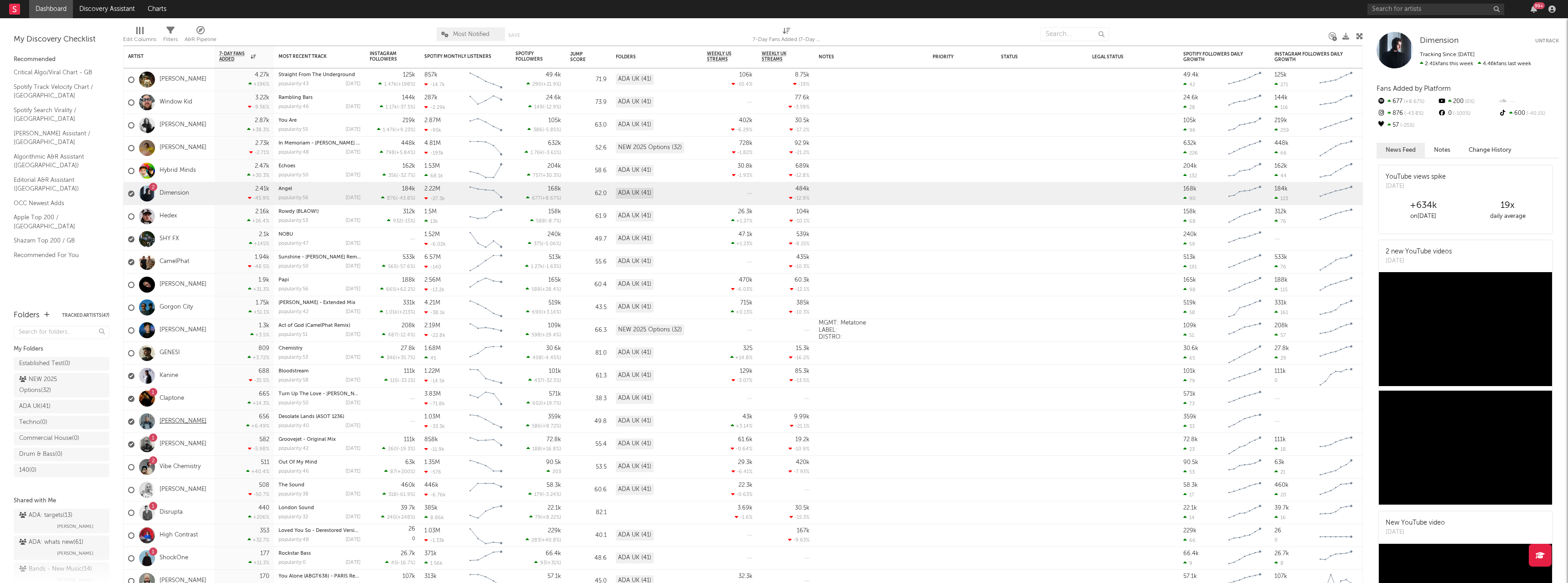
click at [185, 420] on link "[PERSON_NAME]" at bounding box center [183, 421] width 47 height 8
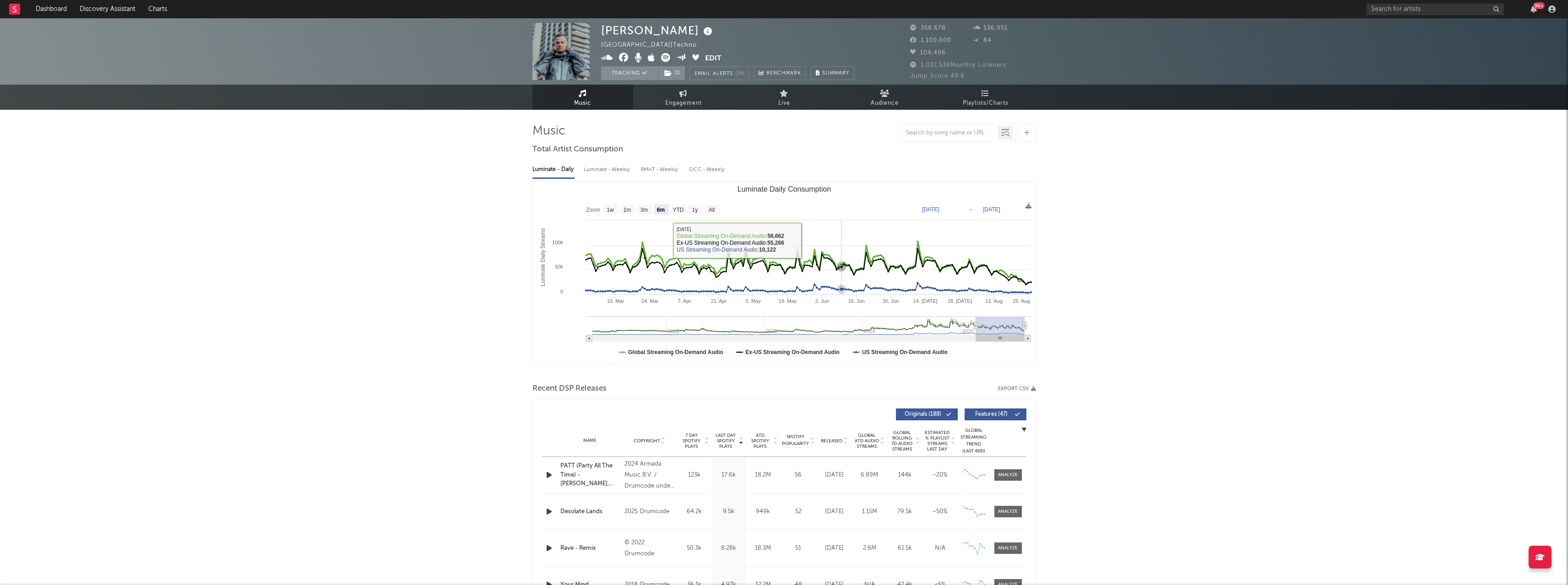
select select "6m"
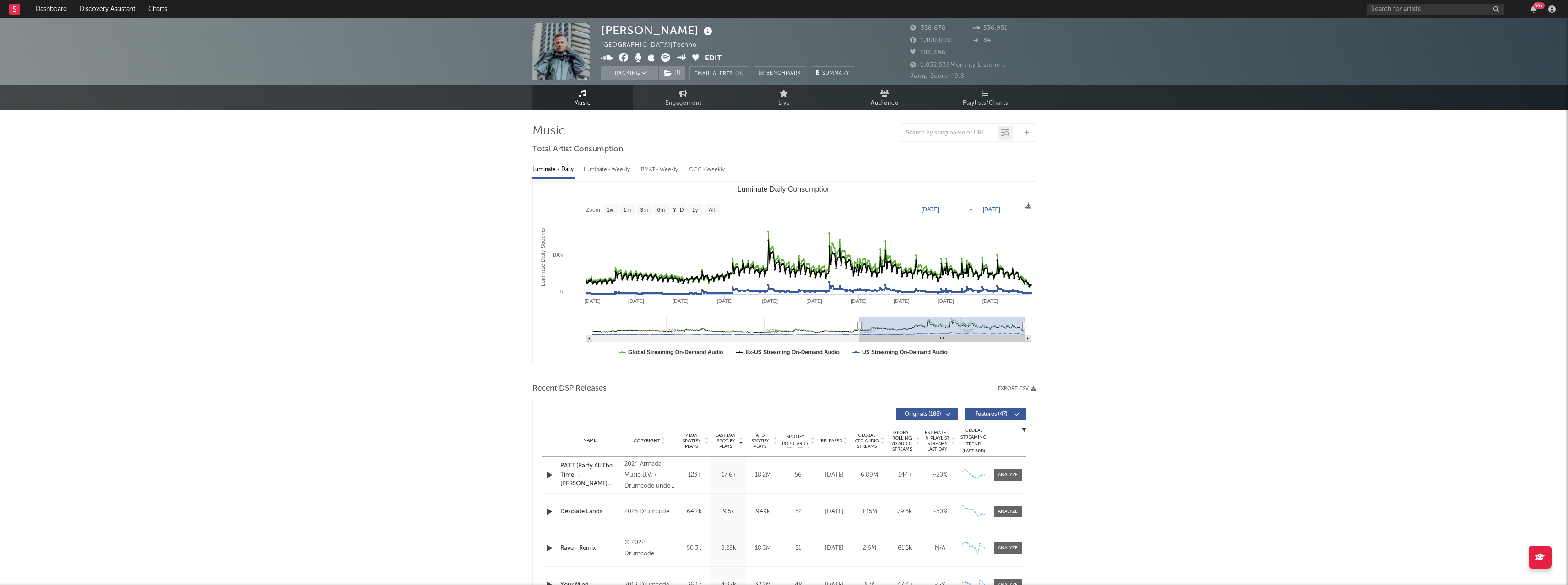
drag, startPoint x: 974, startPoint y: 326, endPoint x: 859, endPoint y: 331, distance: 115.1
click at [859, 331] on g "Luminate Daily Consumption" at bounding box center [808, 329] width 445 height 25
type input "[DATE]"
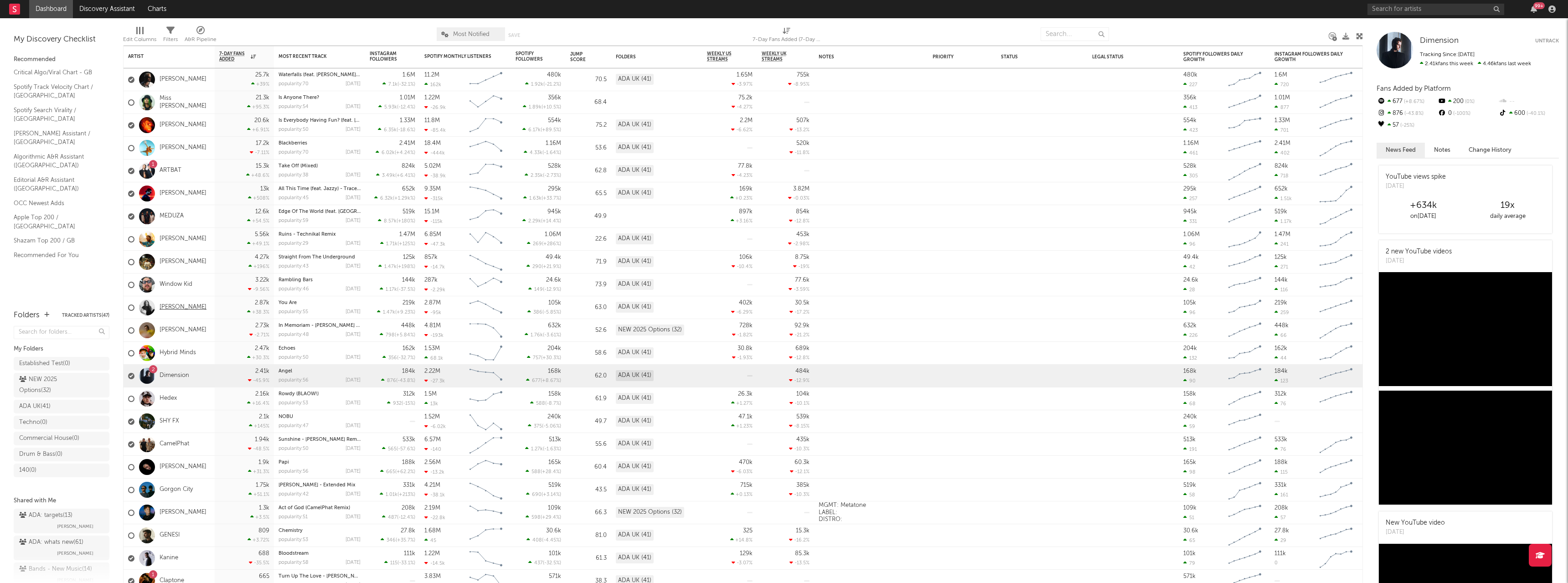
click at [172, 306] on link "[PERSON_NAME]" at bounding box center [183, 307] width 47 height 8
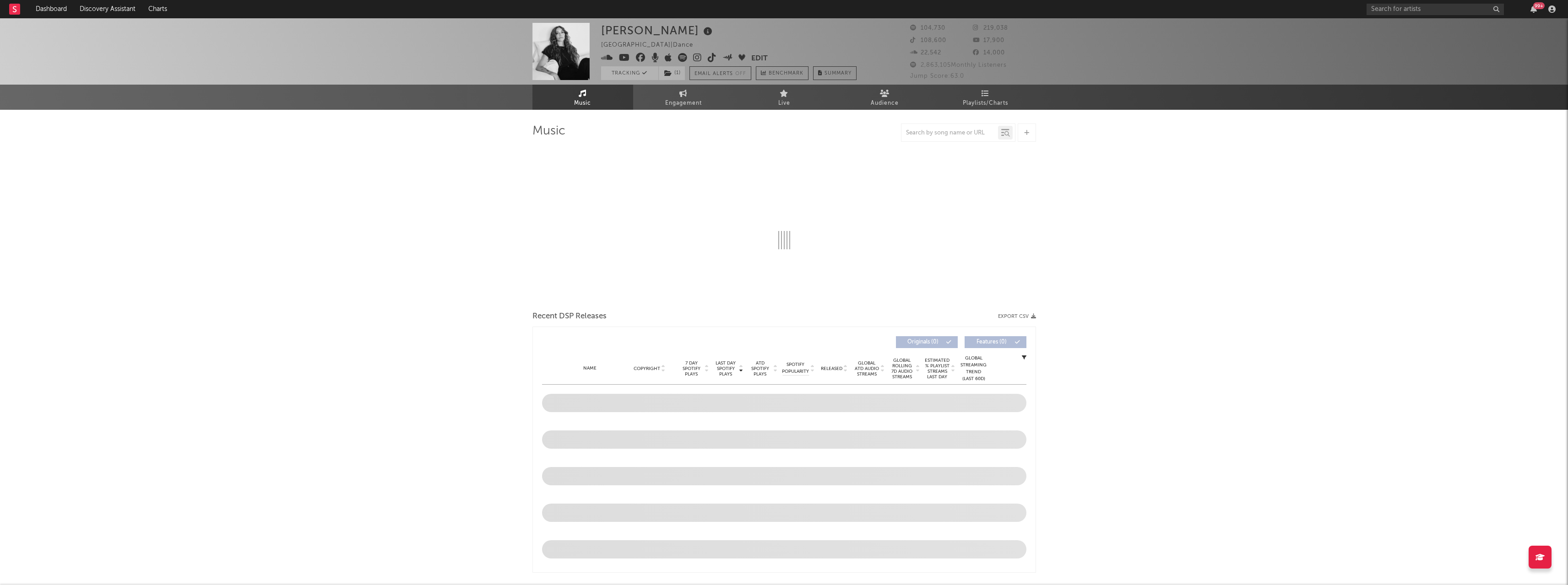
select select "6m"
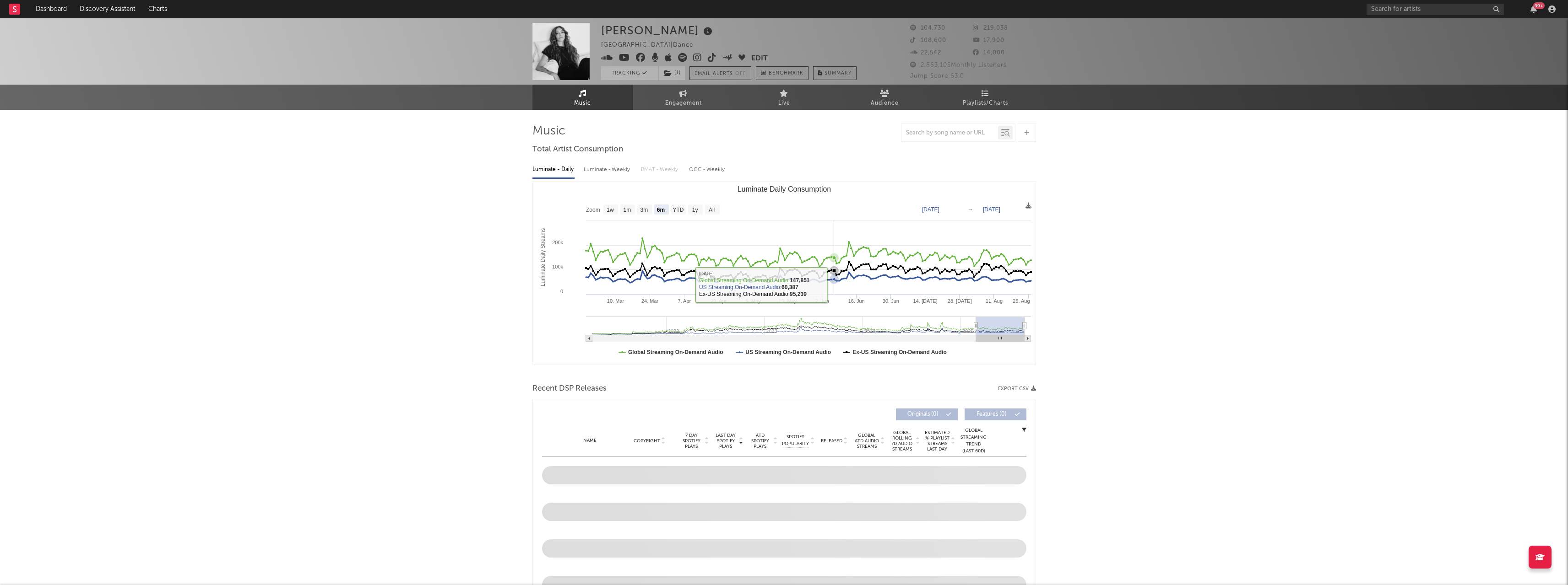
select select "6m"
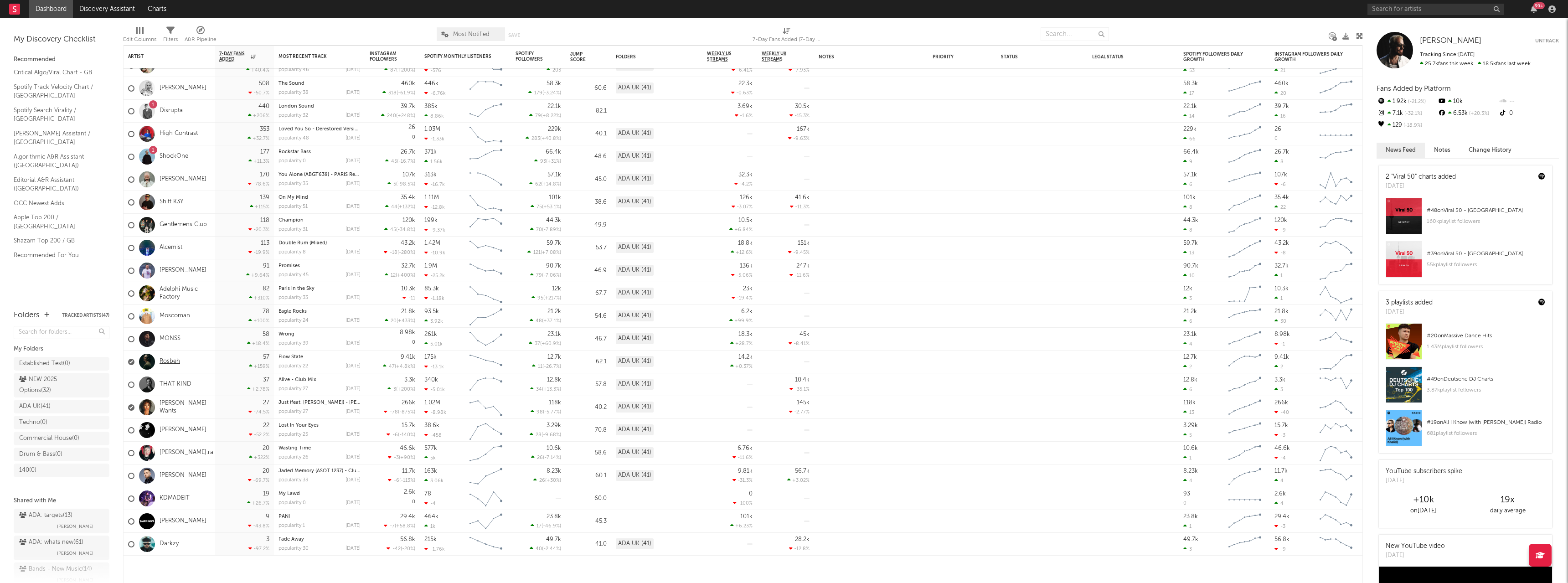
click at [167, 363] on link "Rosbeh" at bounding box center [170, 362] width 20 height 8
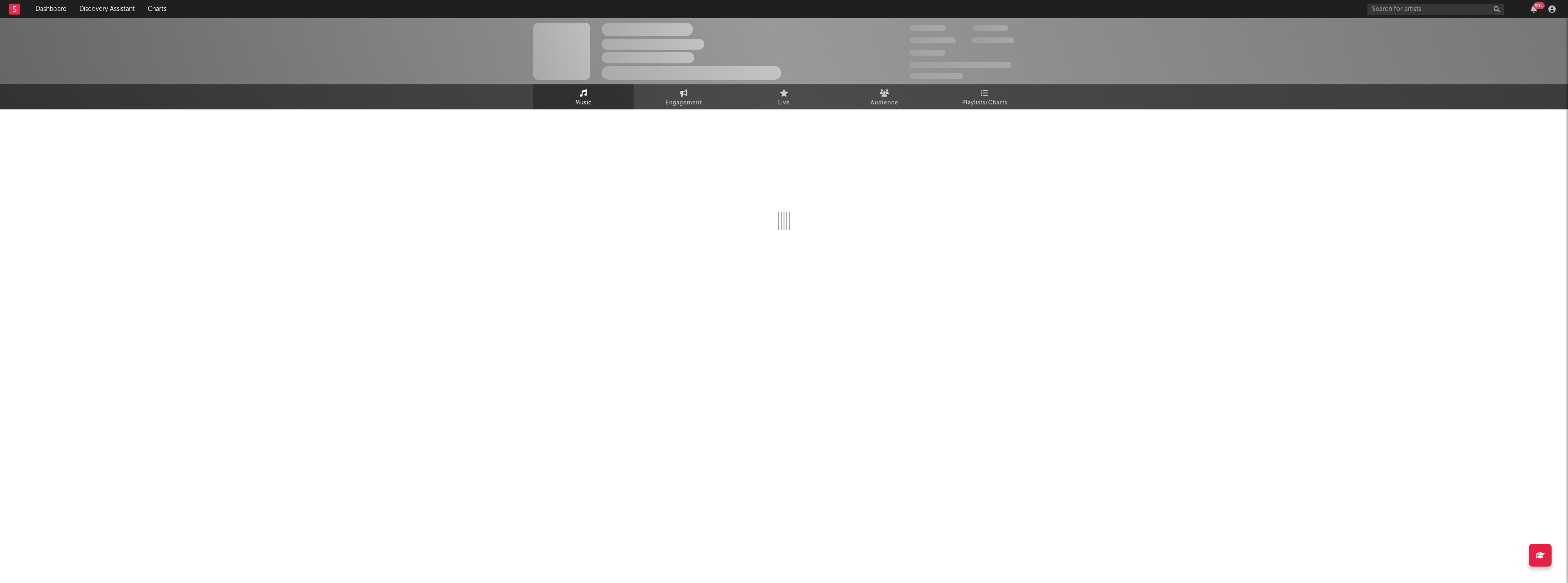
select select "6m"
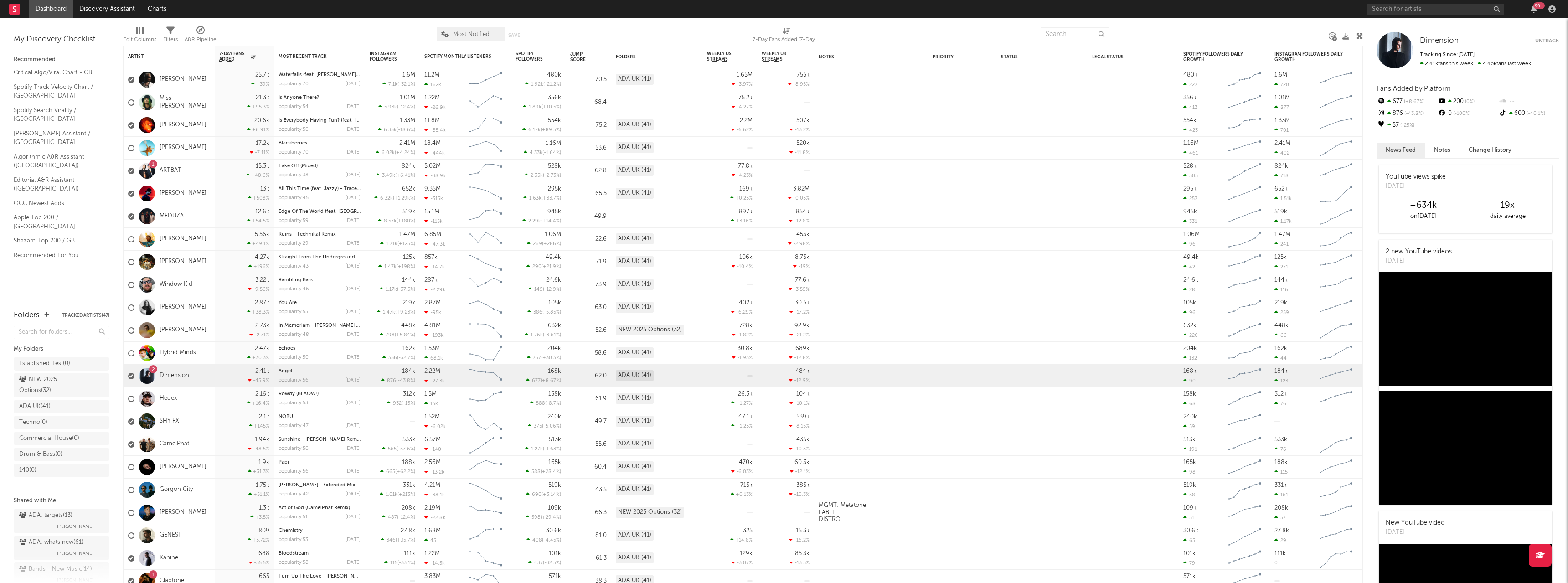
click at [38, 198] on link "OCC Newest Adds" at bounding box center [57, 203] width 87 height 10
